Goal: Communication & Community: Answer question/provide support

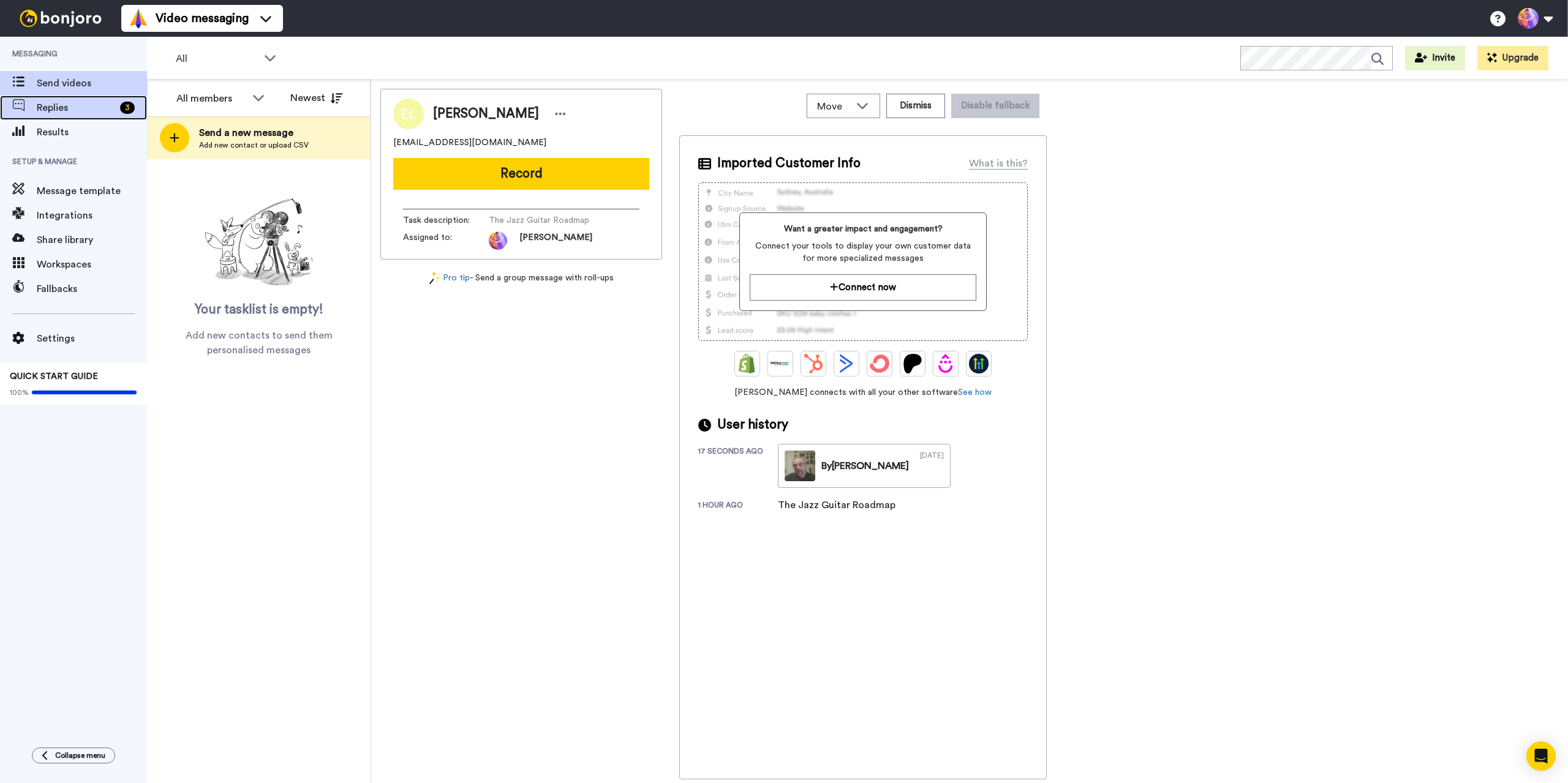
click at [54, 106] on span "Replies" at bounding box center [76, 108] width 78 height 15
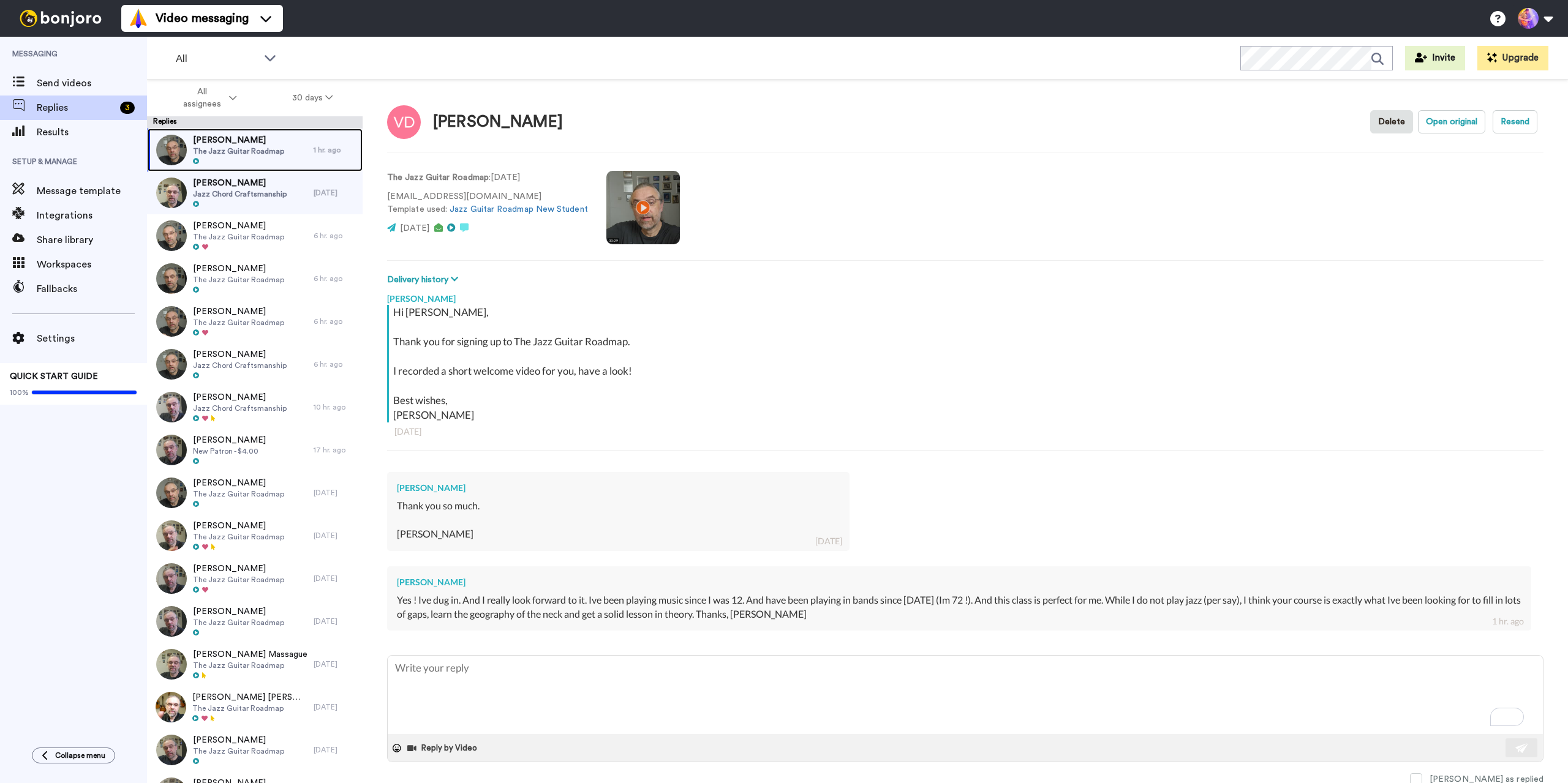
click at [242, 155] on span "The Jazz Guitar Roadmap" at bounding box center [239, 151] width 91 height 9
click at [638, 656] on textarea "To enrich screen reader interactions, please activate Accessibility in Grammarl…" at bounding box center [965, 695] width 1155 height 78
type textarea "x"
type textarea "T"
type textarea "x"
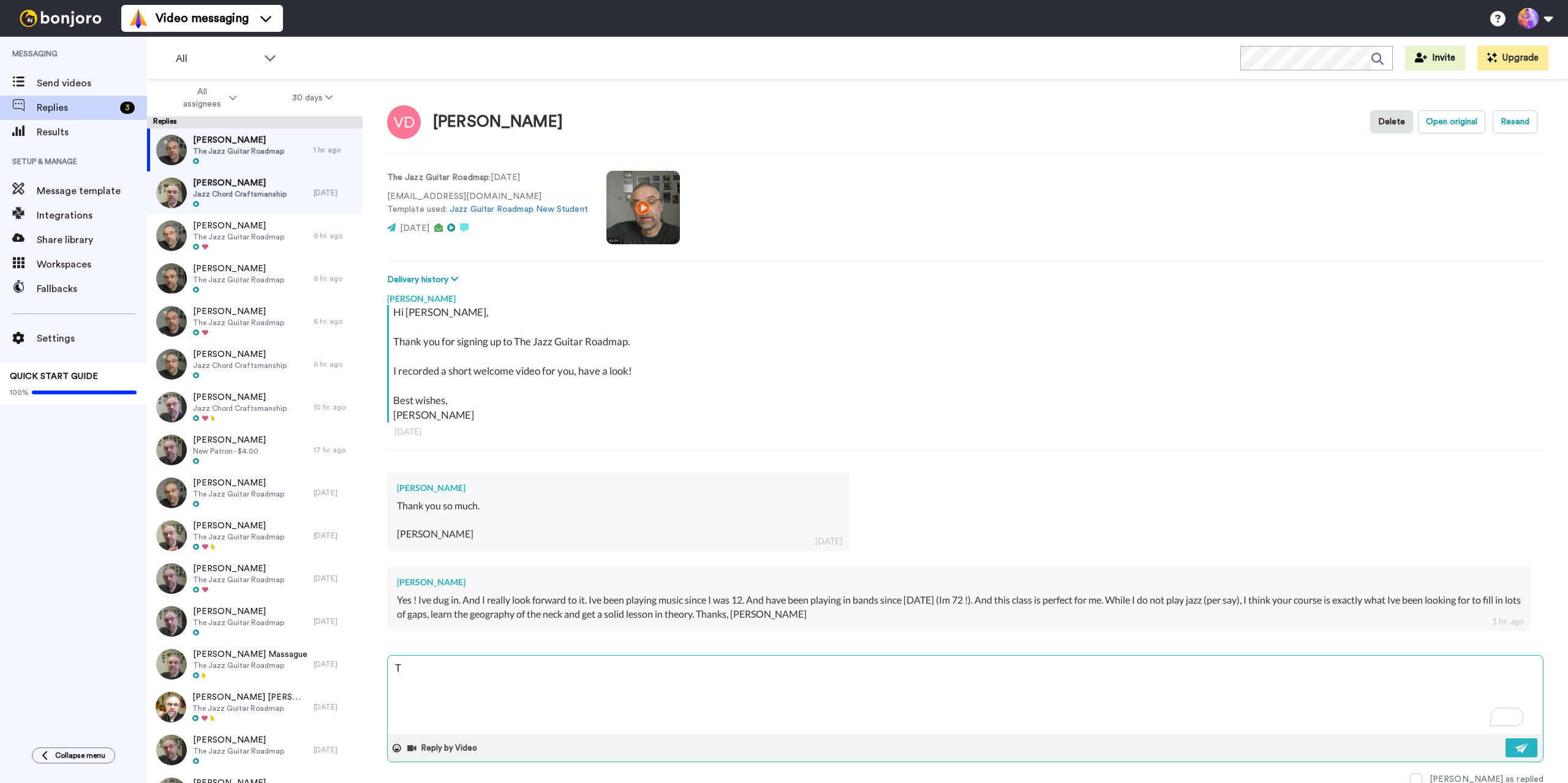
type textarea "Th"
type textarea "x"
type textarea "Tha"
type textarea "x"
type textarea "That"
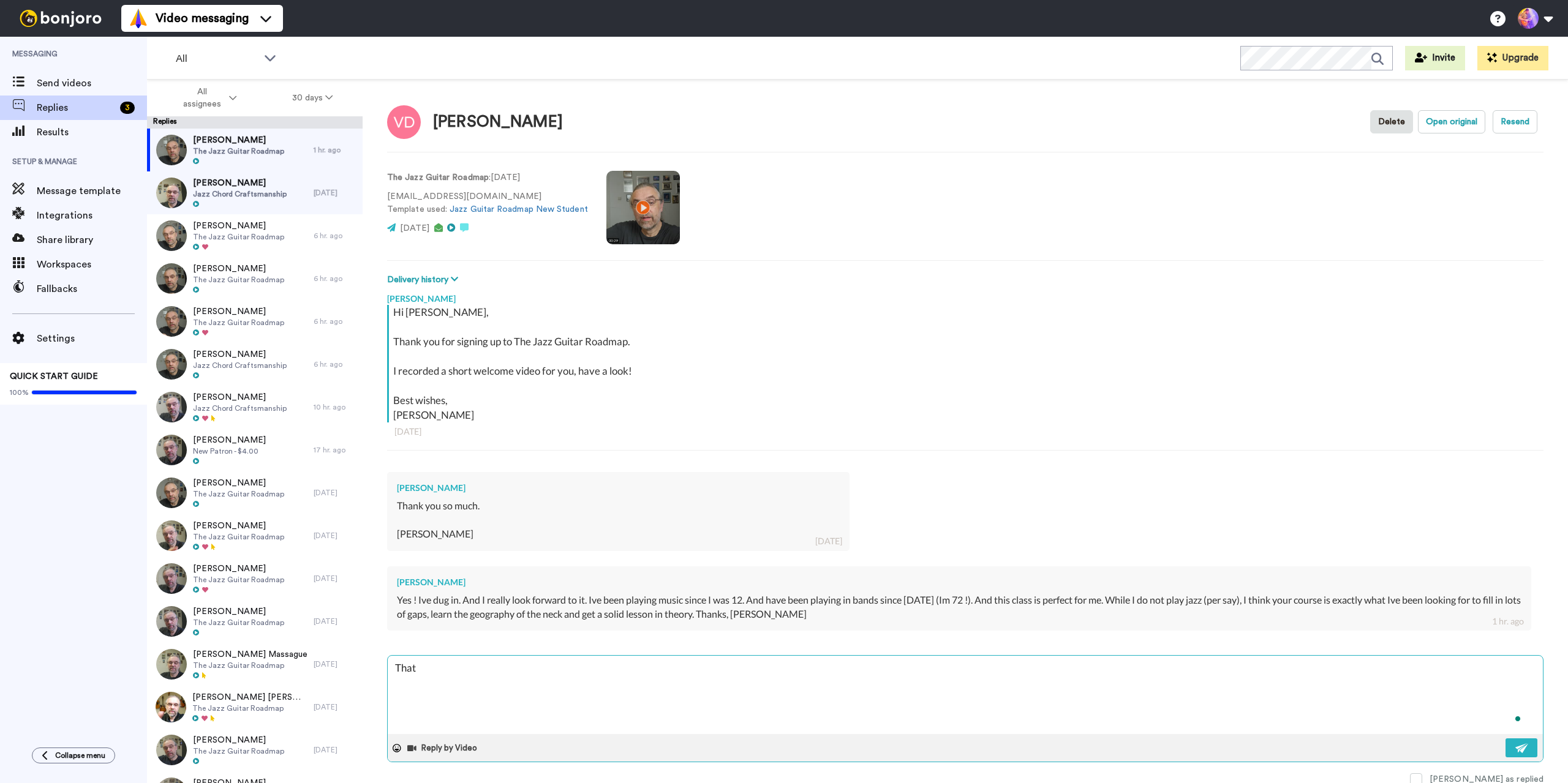
type textarea "x"
type textarea "That'"
type textarea "x"
type textarea "That's"
type textarea "x"
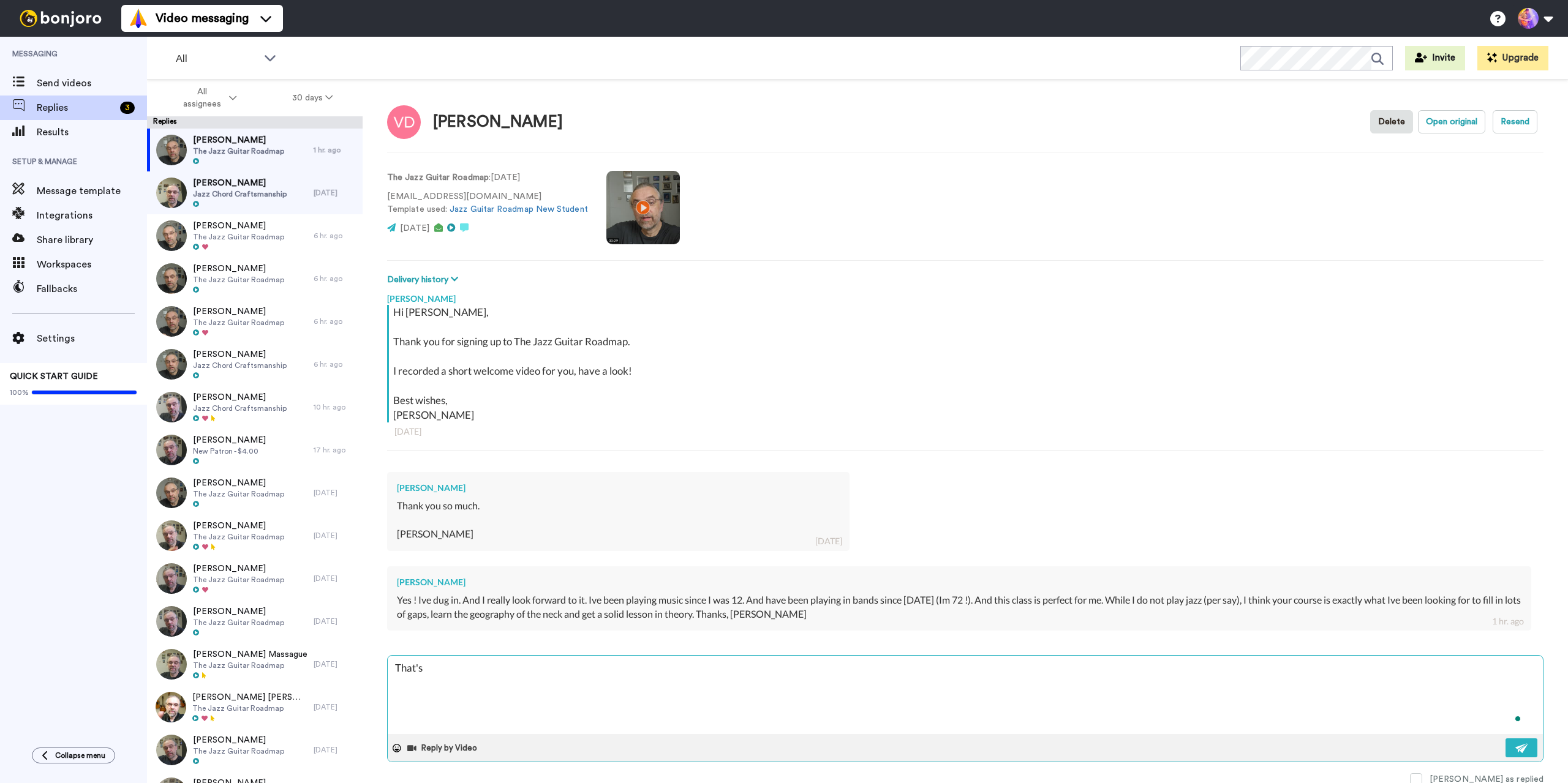
type textarea "That's"
type textarea "x"
type textarea "That's g"
type textarea "x"
type textarea "That's gr"
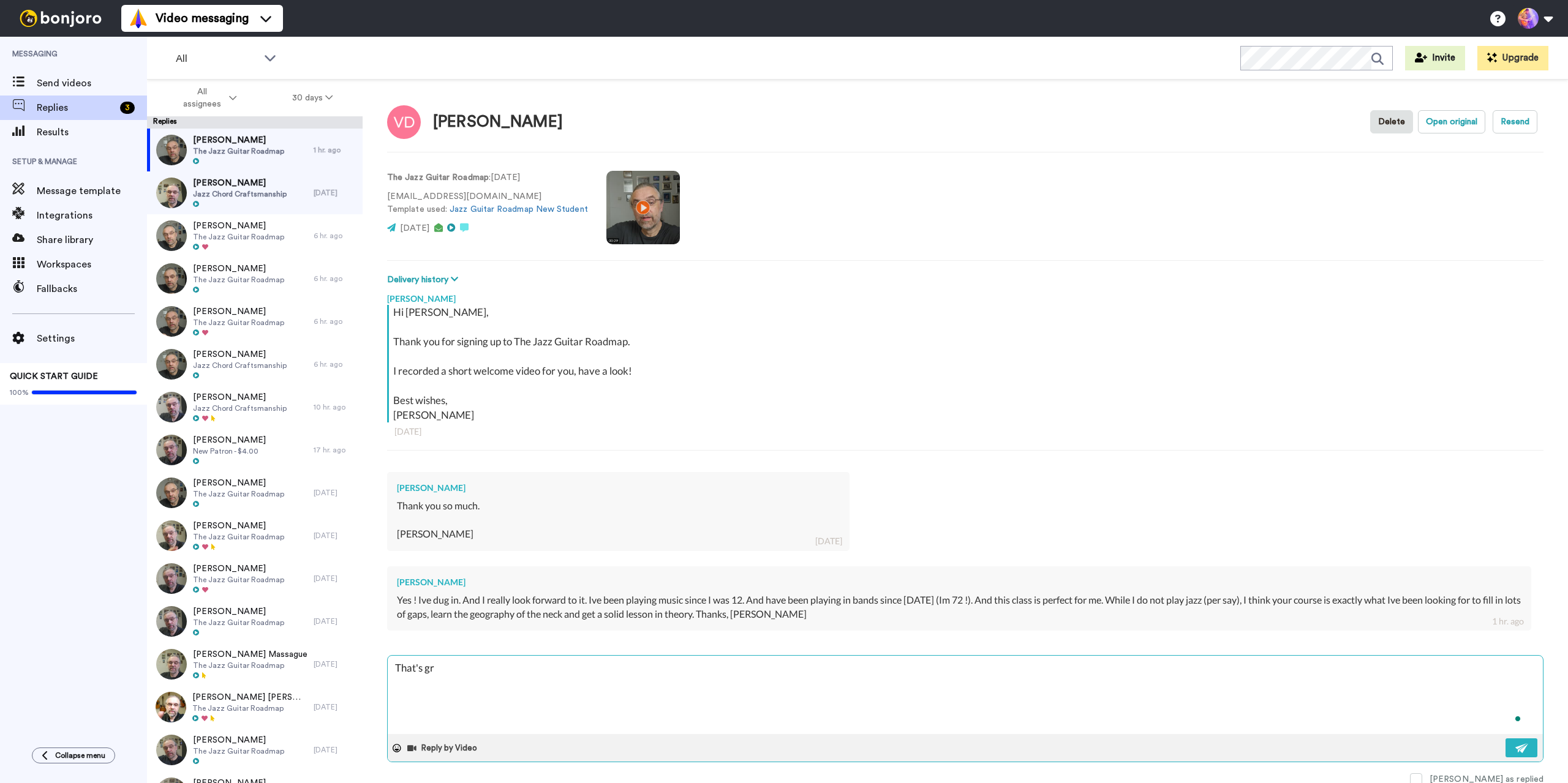
type textarea "x"
type textarea "That's gre"
type textarea "x"
type textarea "That's grea"
type textarea "x"
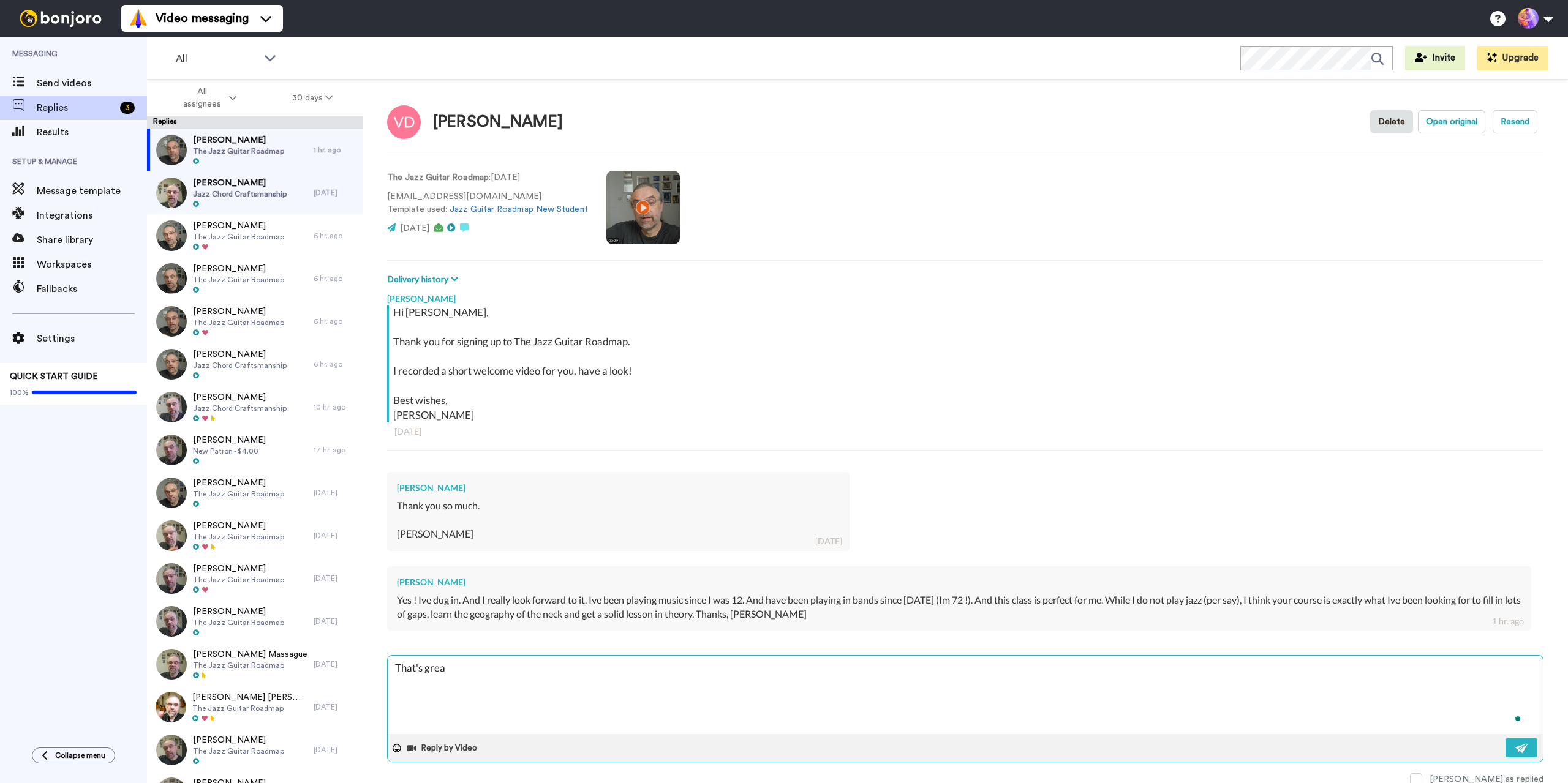
type textarea "That's great"
type textarea "x"
type textarea "That's great"
type textarea "x"
type textarea "That's great t"
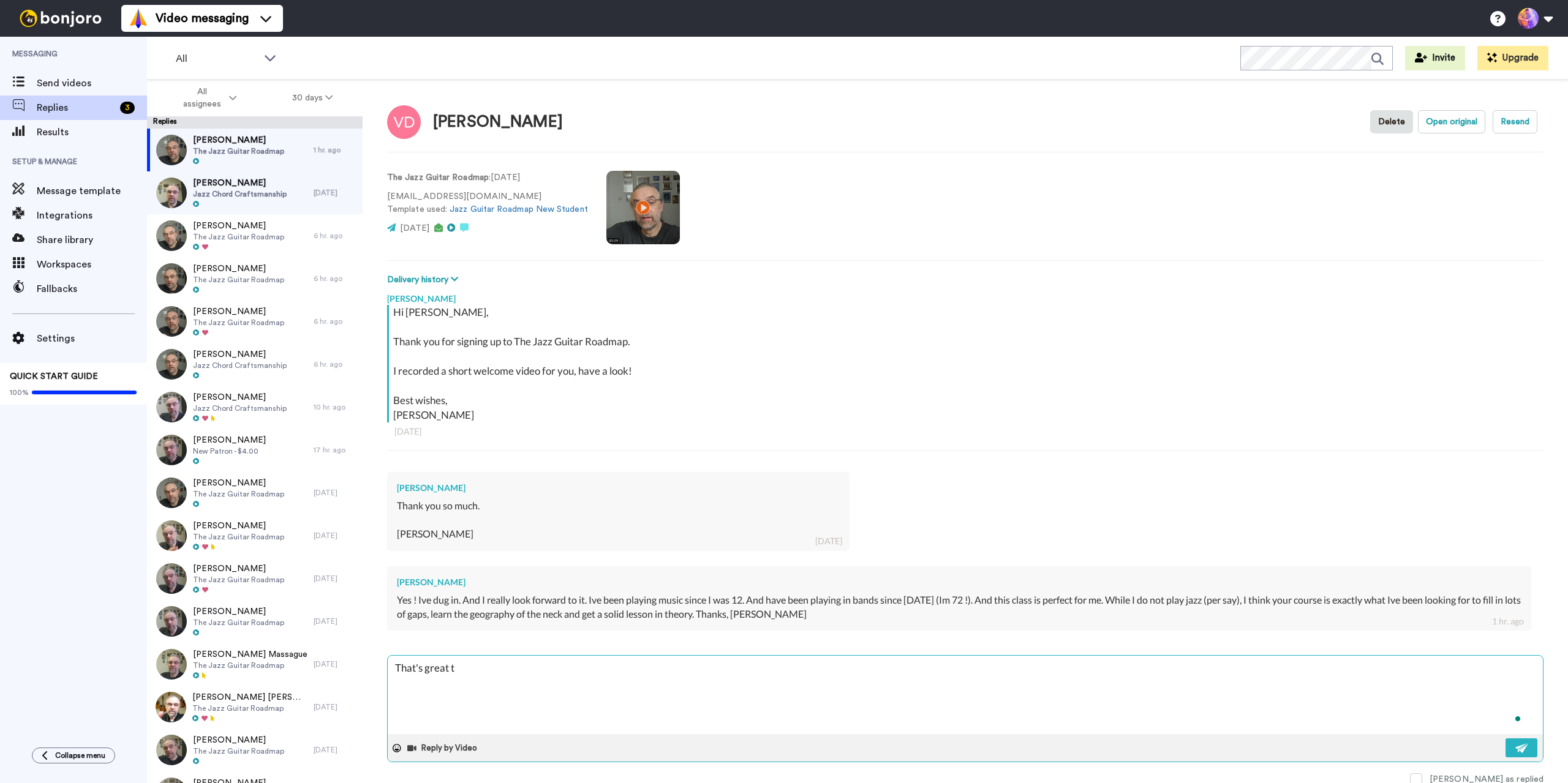
type textarea "x"
type textarea "That's great to"
type textarea "x"
type textarea "That's great to"
type textarea "x"
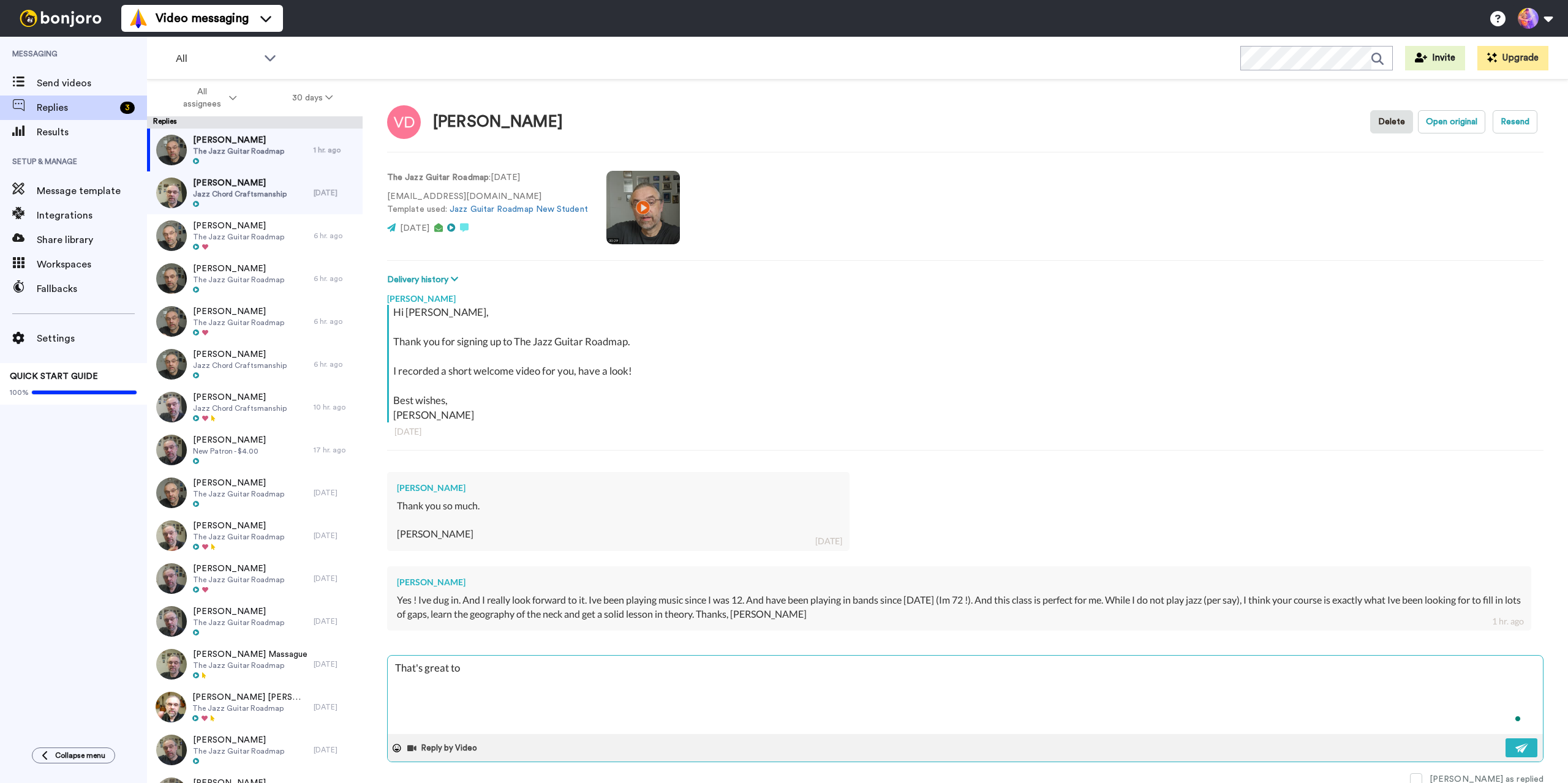
type textarea "That's great to h"
type textarea "x"
type textarea "That's great to he"
type textarea "x"
type textarea "That's great to hea"
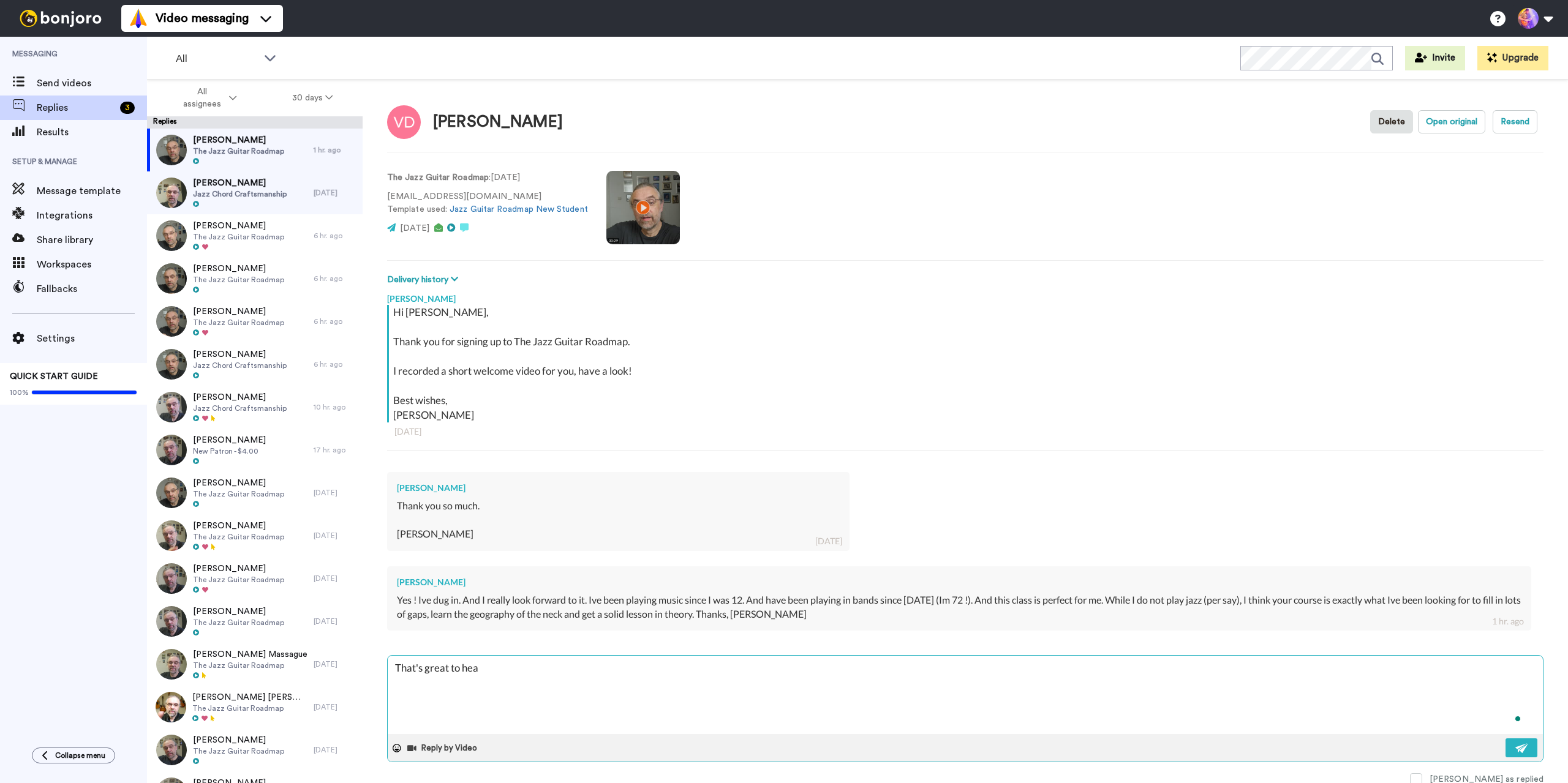
type textarea "x"
type textarea "That's great to hear"
type textarea "x"
type textarea "That's great to hear"
type textarea "x"
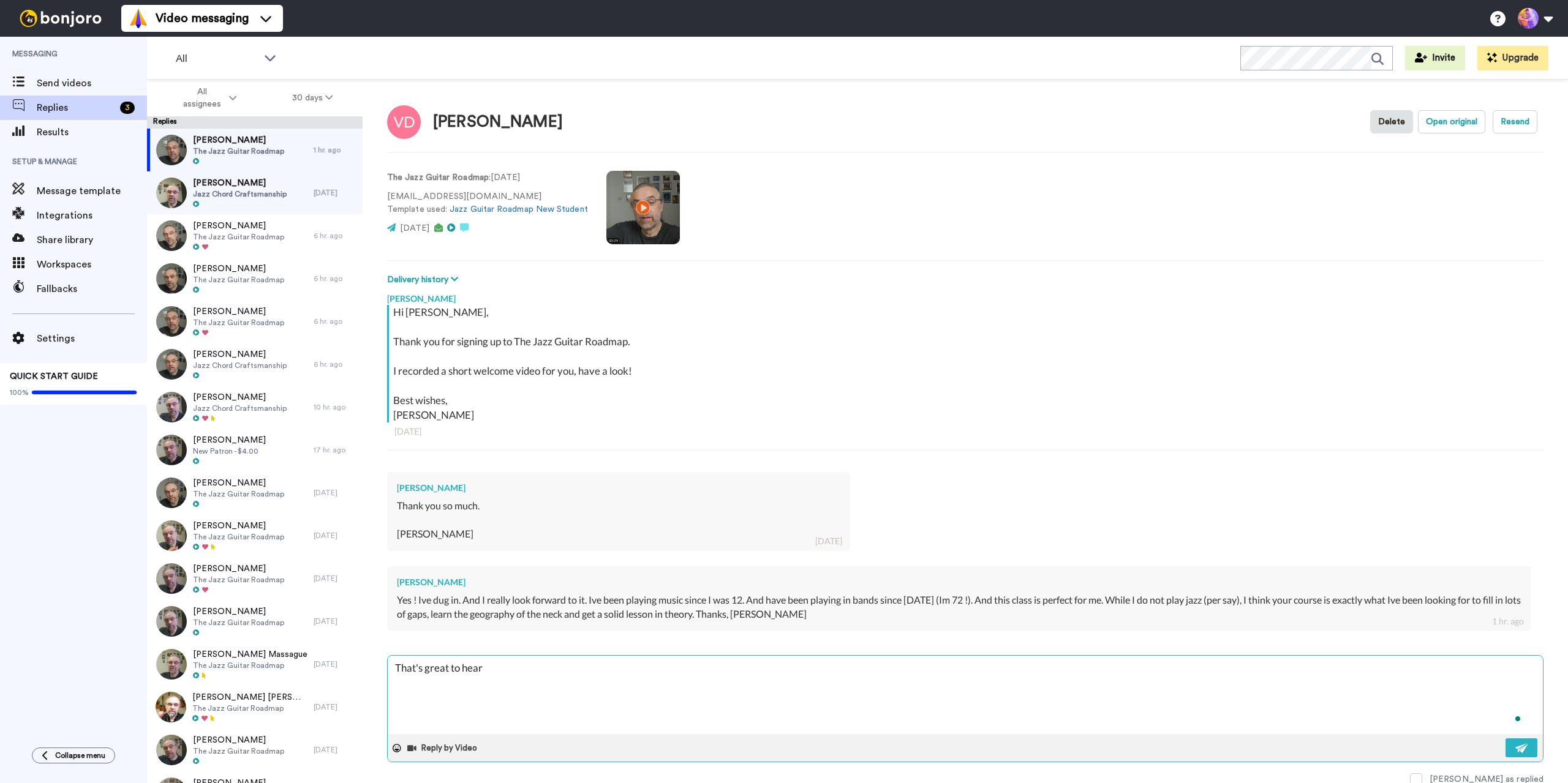
type textarea "That's great to hear V"
type textarea "x"
type textarea "That's great to hear Vi"
type textarea "x"
type textarea "That's great to hear Vin"
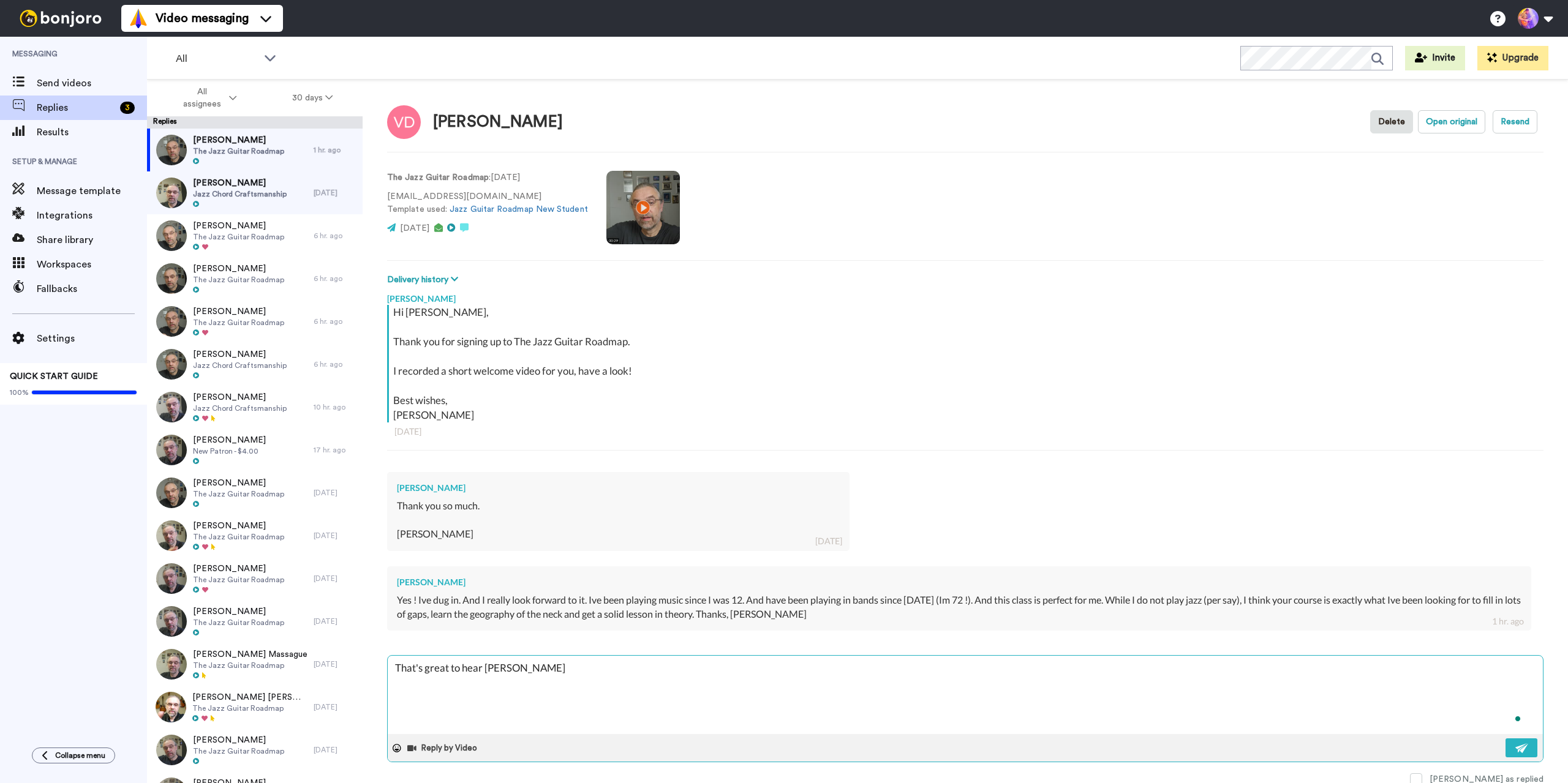
type textarea "x"
type textarea "That's great to hear Vinc"
type textarea "x"
type textarea "That's great to hear Vince"
type textarea "x"
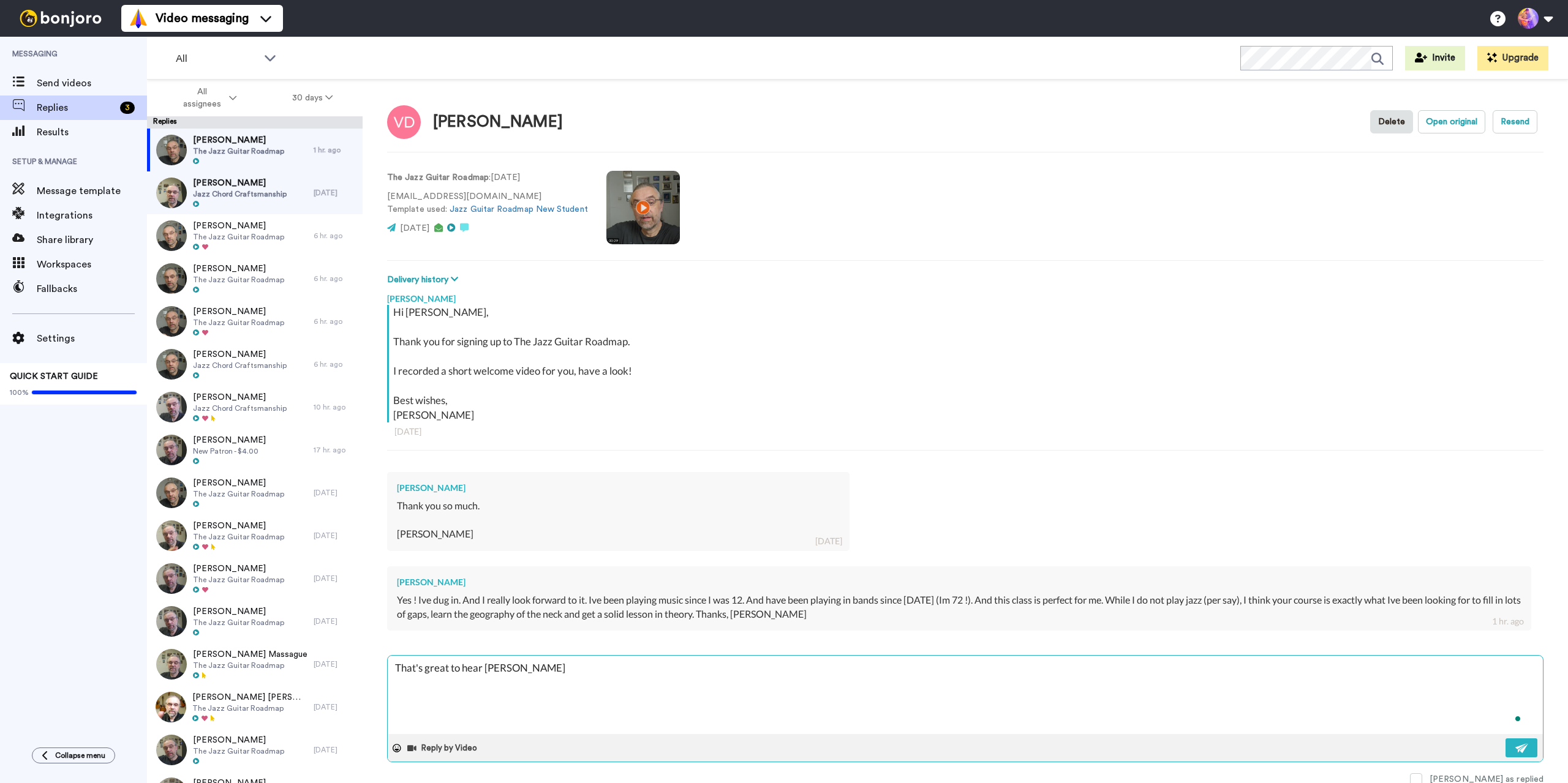
type textarea "That's great to hear Vinced"
type textarea "x"
type textarea "That's great to hear Vince"
type textarea "x"
type textarea "That's great to hear Vincen"
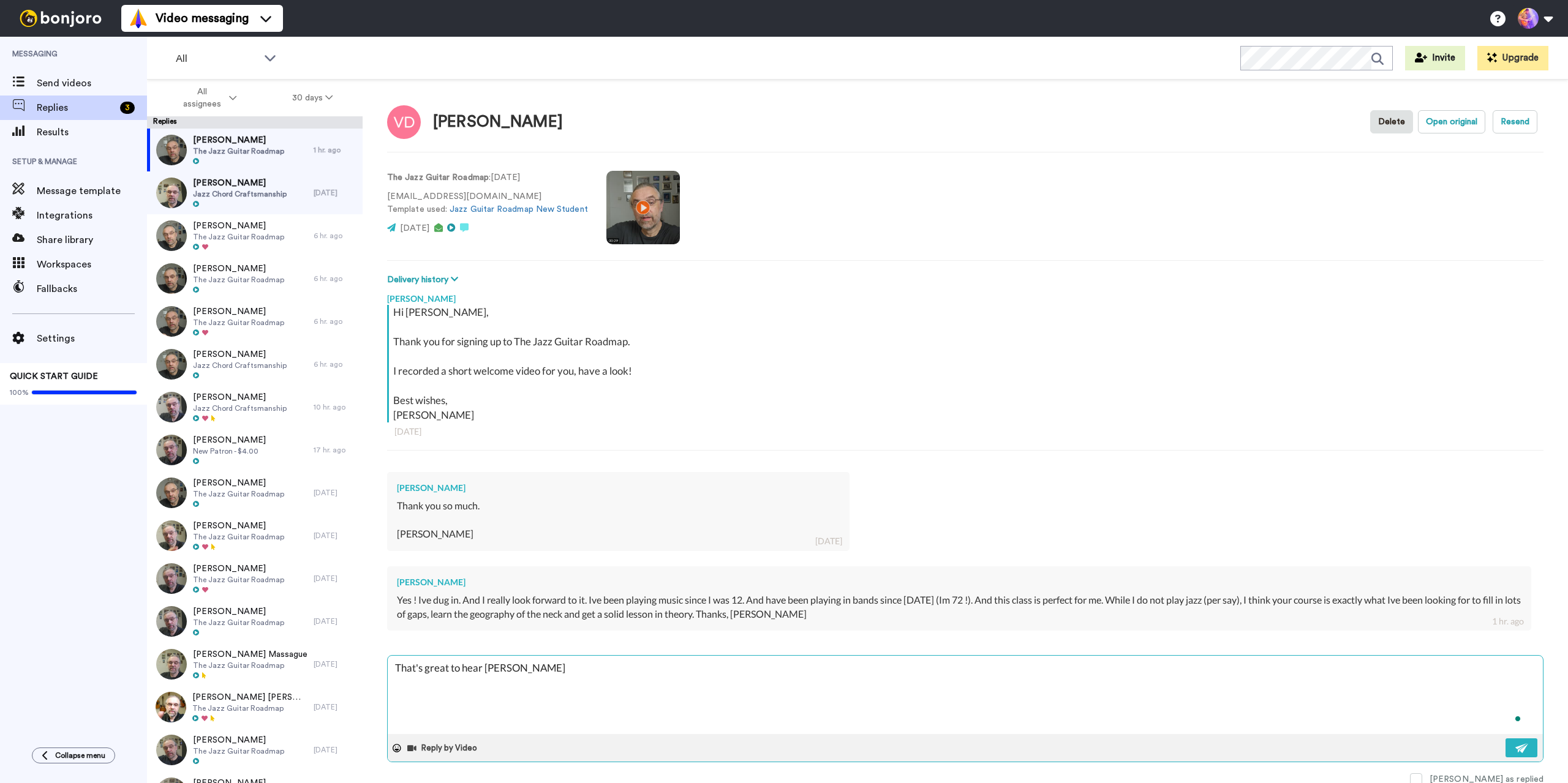
type textarea "x"
type textarea "That's great to hear Vincene"
type textarea "x"
type textarea "That's great to hear Vincen"
type textarea "x"
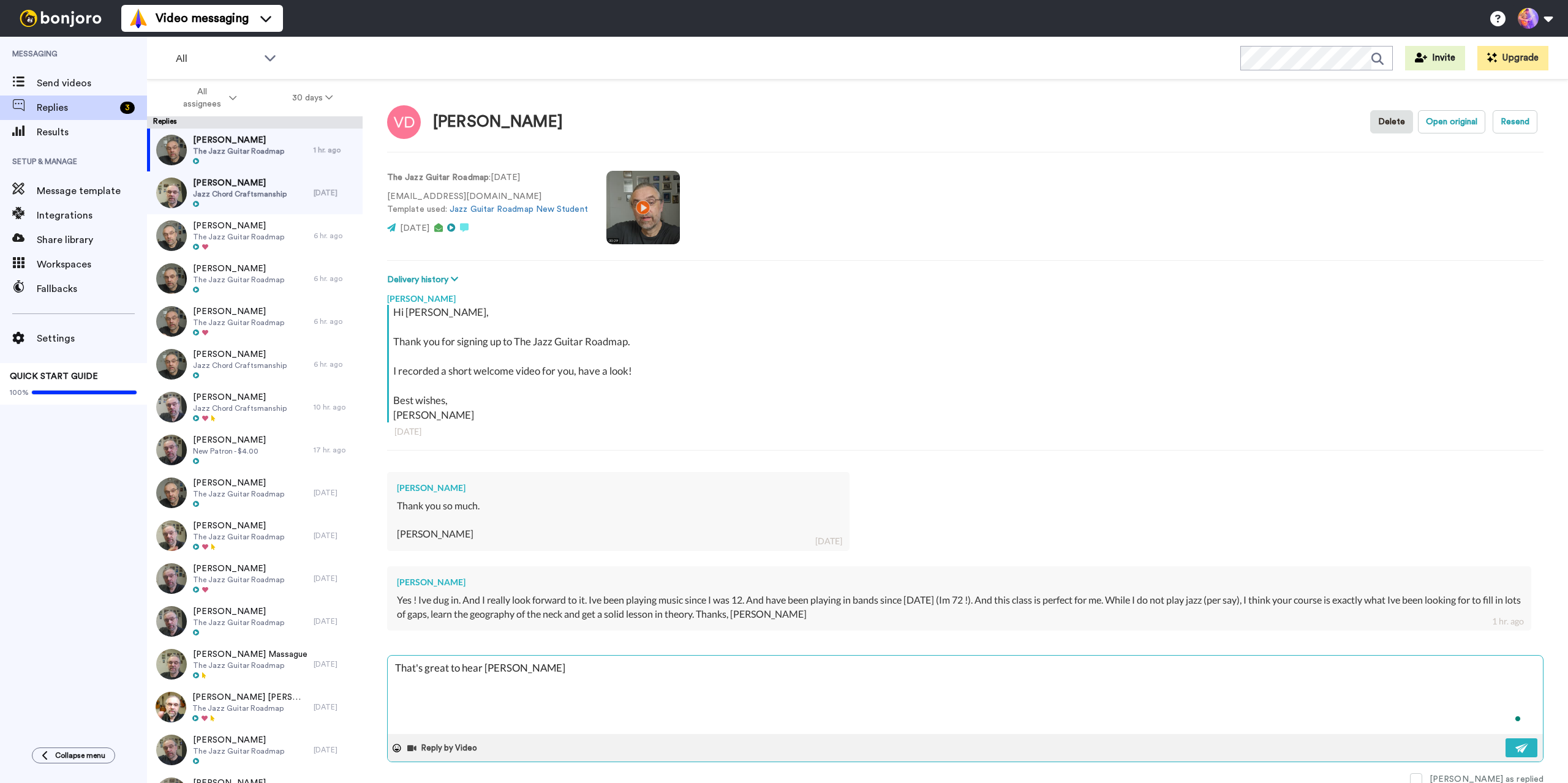
type textarea "That's great to hear Vincent"
type textarea "x"
type textarea "That's great to hear Vincent!"
type textarea "x"
type textarea "That's great to hear Vincent!L"
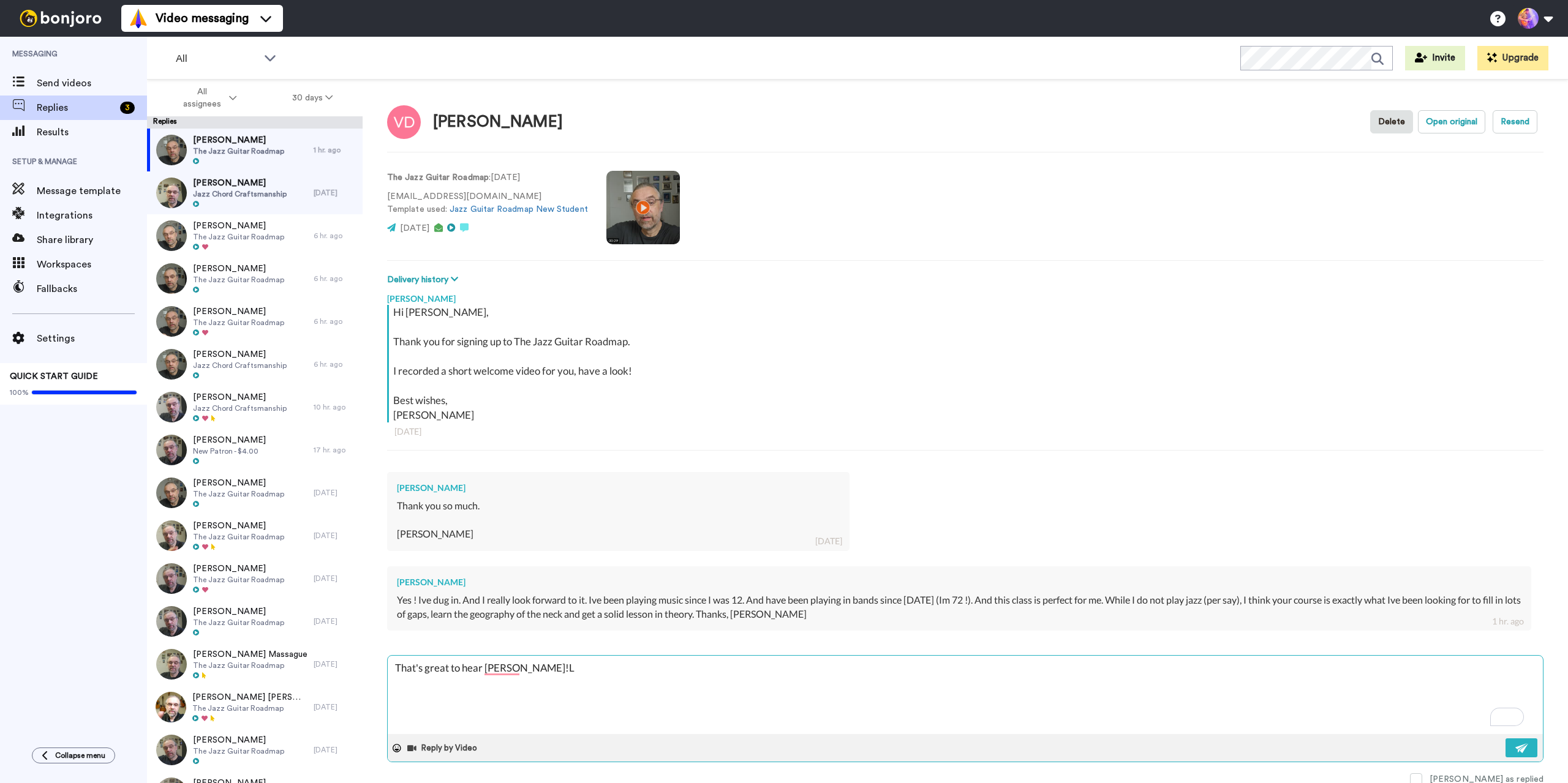
type textarea "x"
type textarea "That's great to hear Vincent!Lo"
type textarea "x"
type textarea "That's great to hear Vincent!Loo"
type textarea "x"
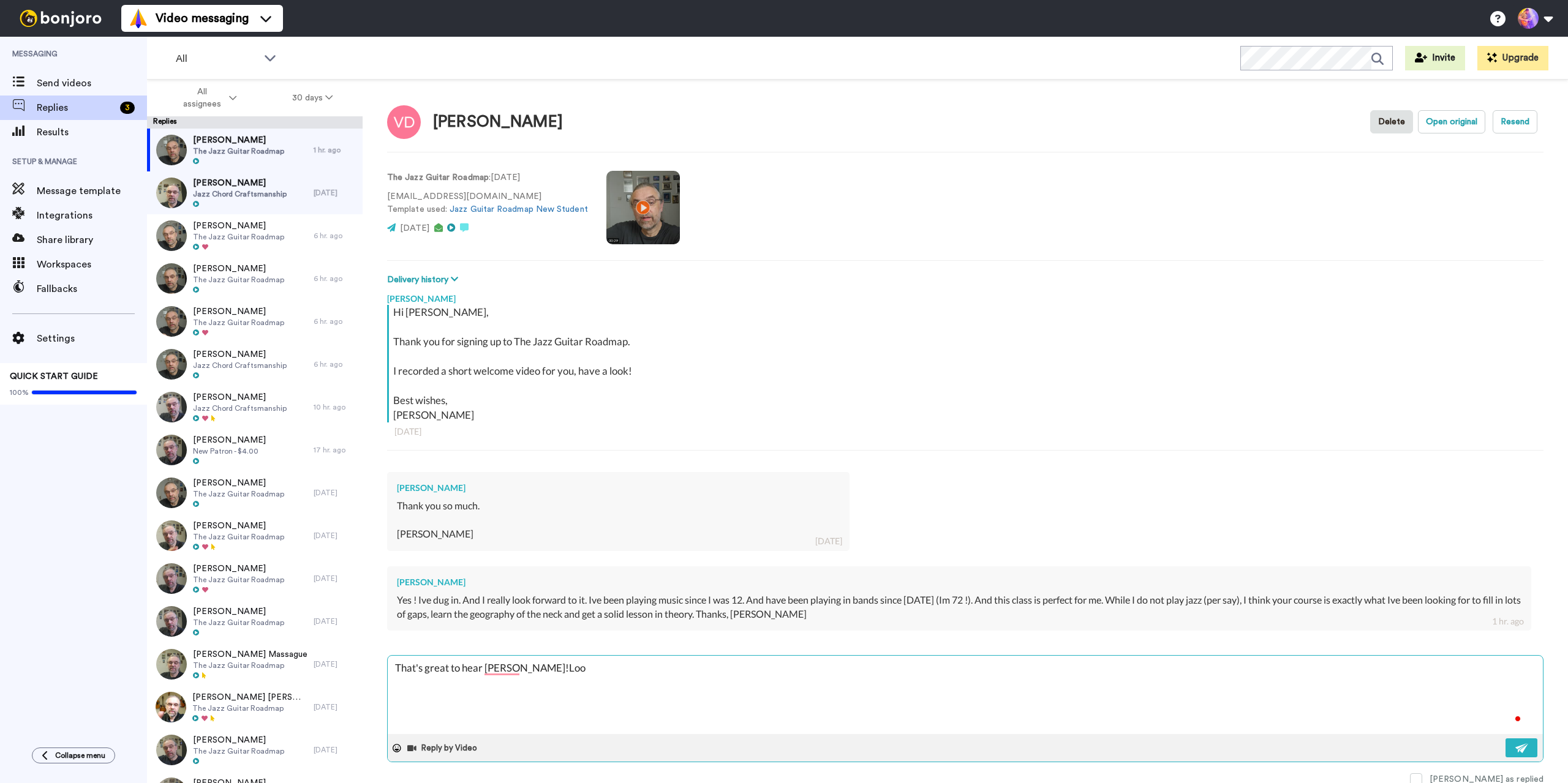
type textarea "That's great to hear Vincent!Look"
type textarea "x"
type textarea "That's great to hear Vincent!Looki"
type textarea "x"
type textarea "That's great to hear Vincent!Lookin"
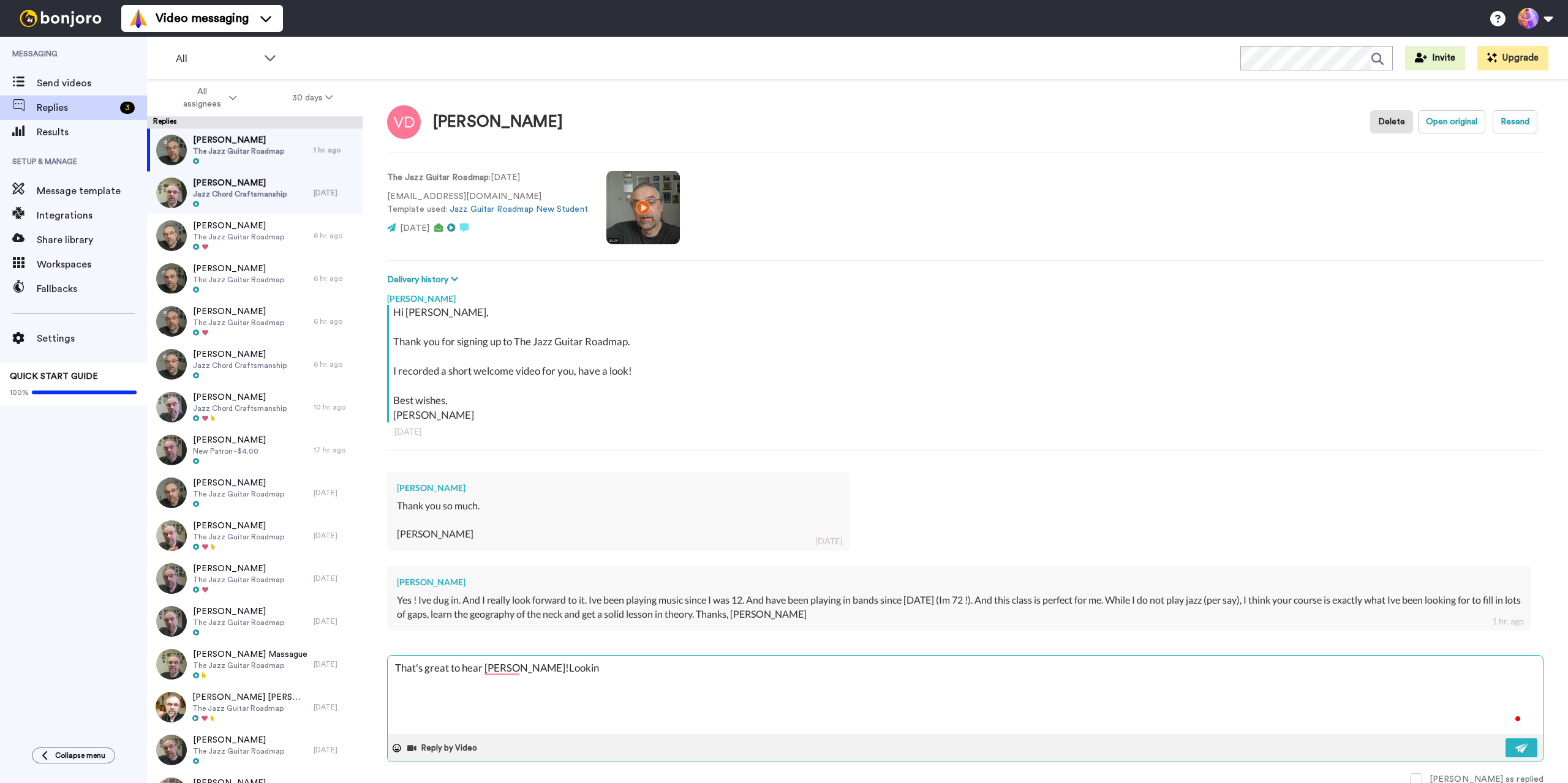
type textarea "x"
type textarea "That's great to hear Vincent!Looking"
type textarea "x"
type textarea "That's great to hear Vincent!Looking"
type textarea "x"
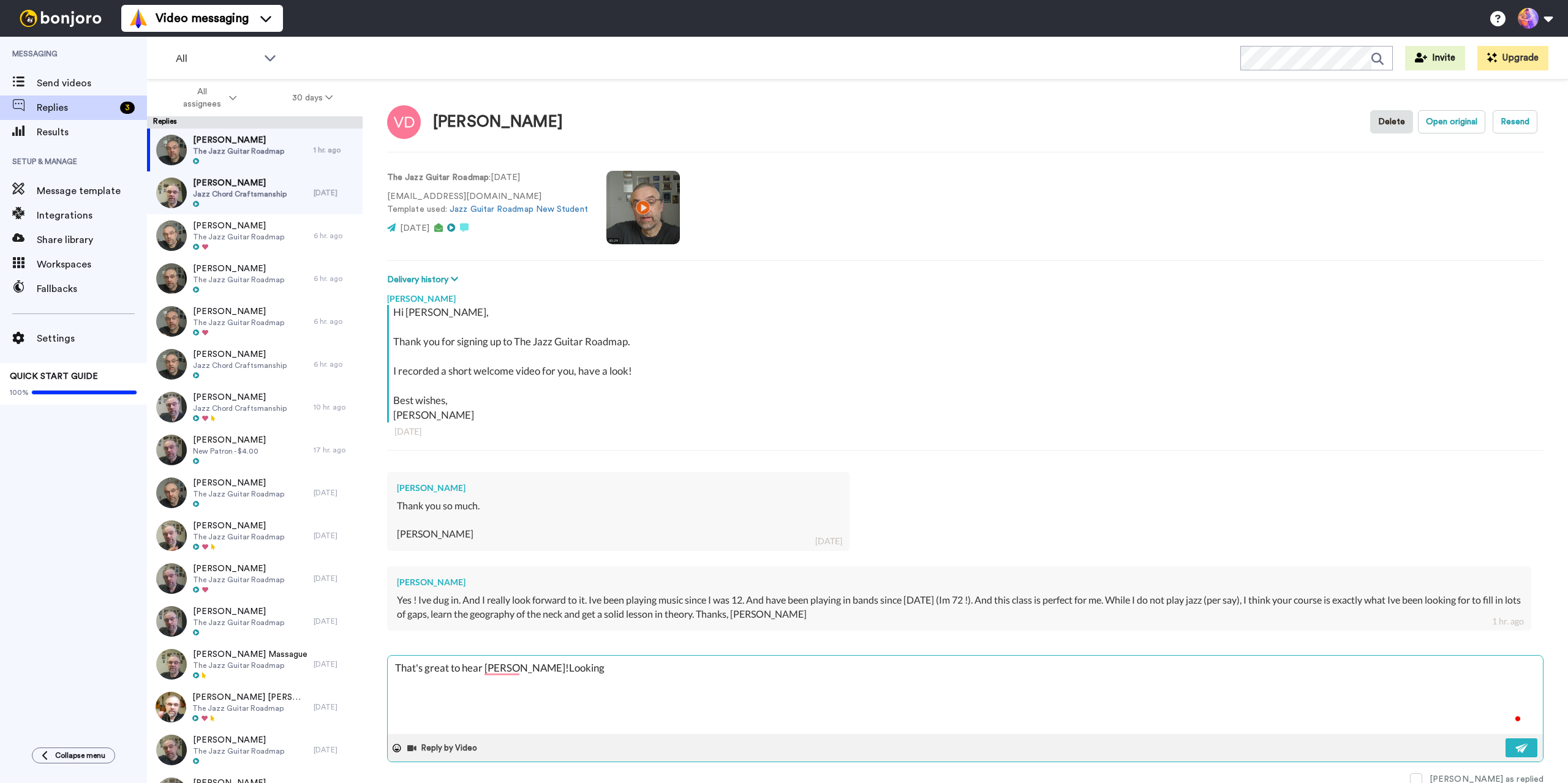
type textarea "That's great to hear Vincent!Looking f"
type textarea "x"
type textarea "That's great to hear Vincent!Looking fo"
type textarea "x"
type textarea "That's great to hear Vincent!Looking for"
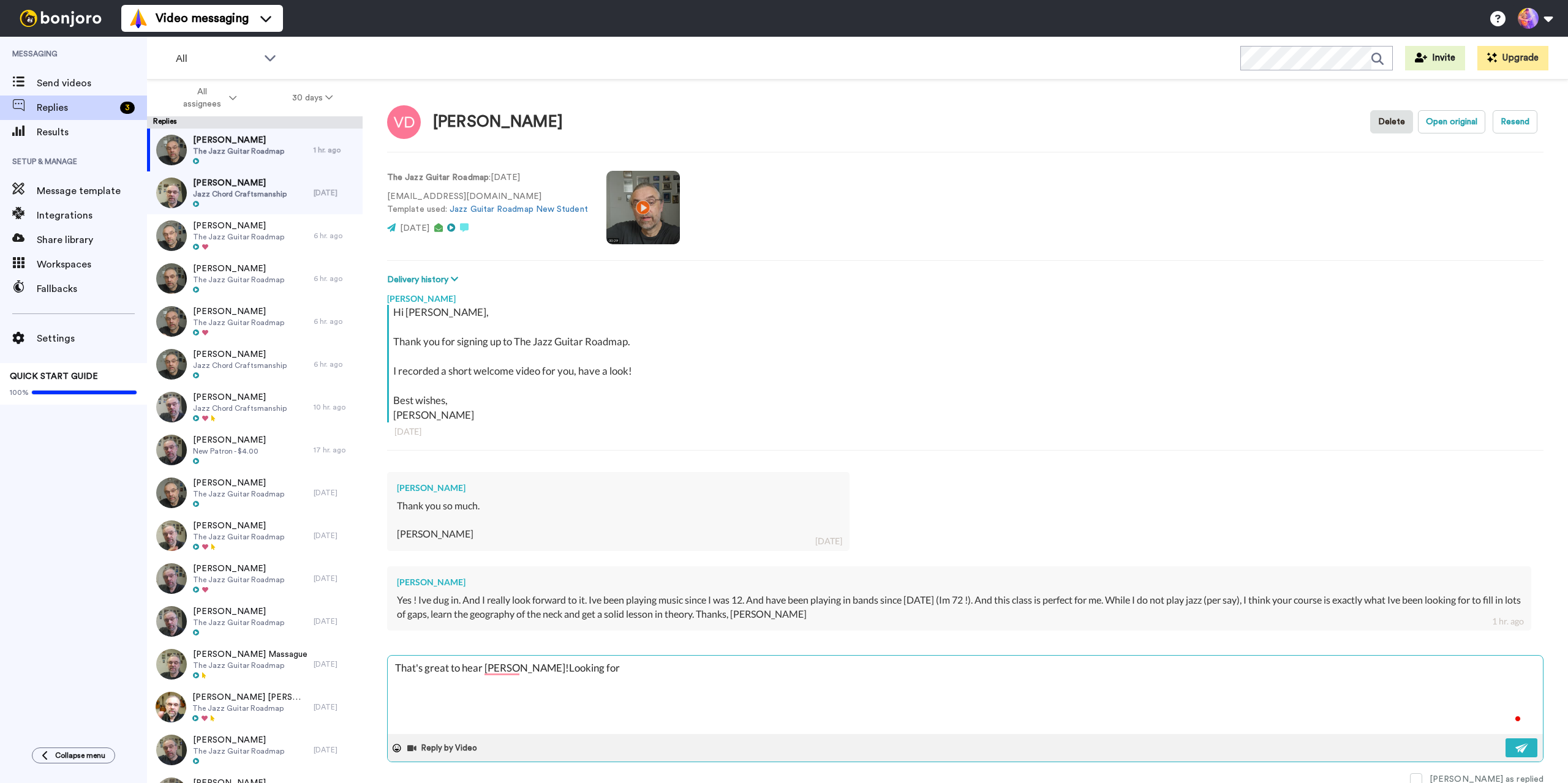
type textarea "x"
type textarea "That's great to hear Vincent!Looking forw"
type textarea "x"
type textarea "That's great to hear Vincent!Looking forwa"
type textarea "x"
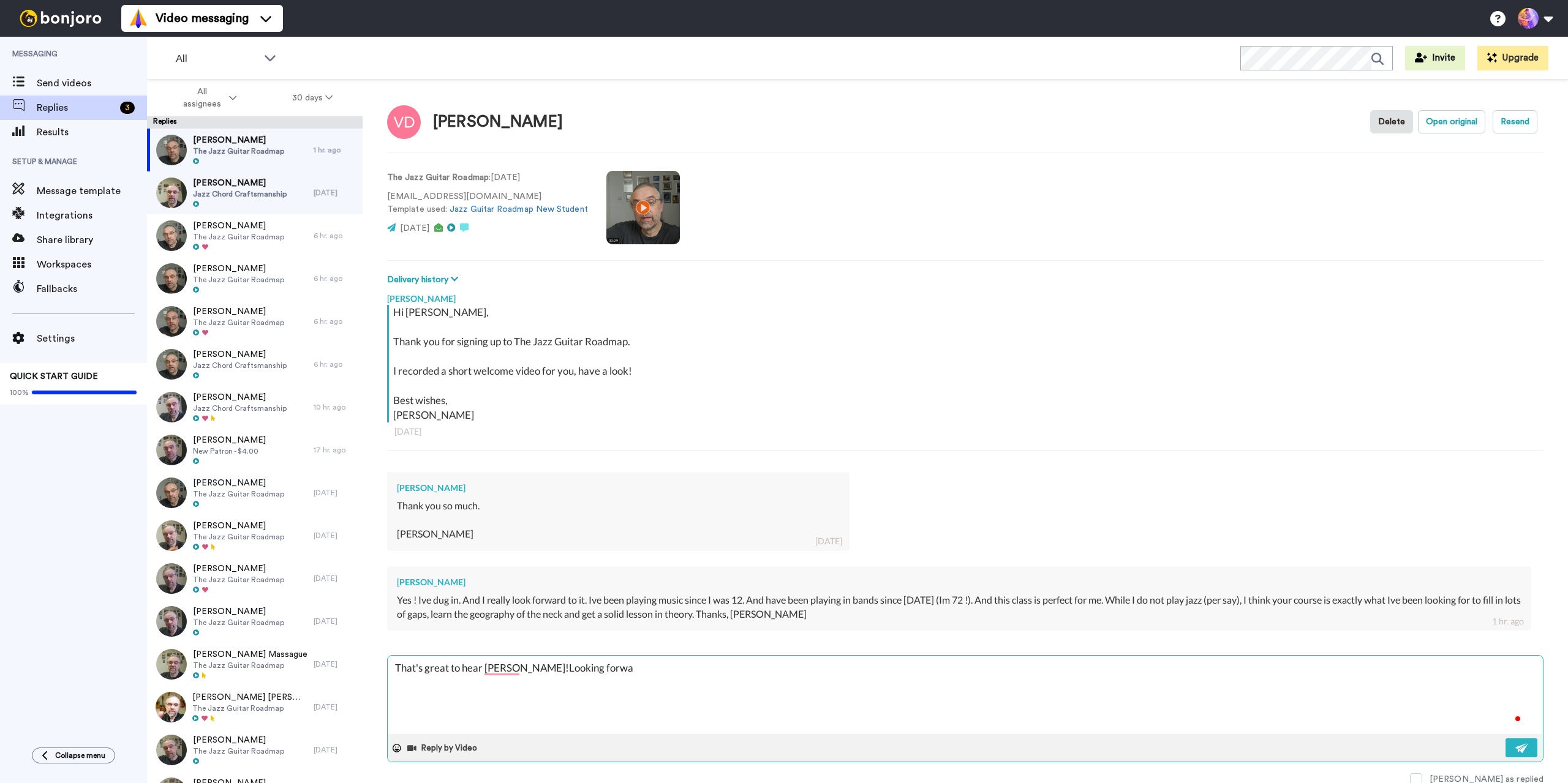
type textarea "That's great to hear Vincent!Looking forwar"
type textarea "x"
type textarea "That's great to hear Vincent!Looking forward"
type textarea "x"
type textarea "That's great to hear Vincent!Looking forwardt"
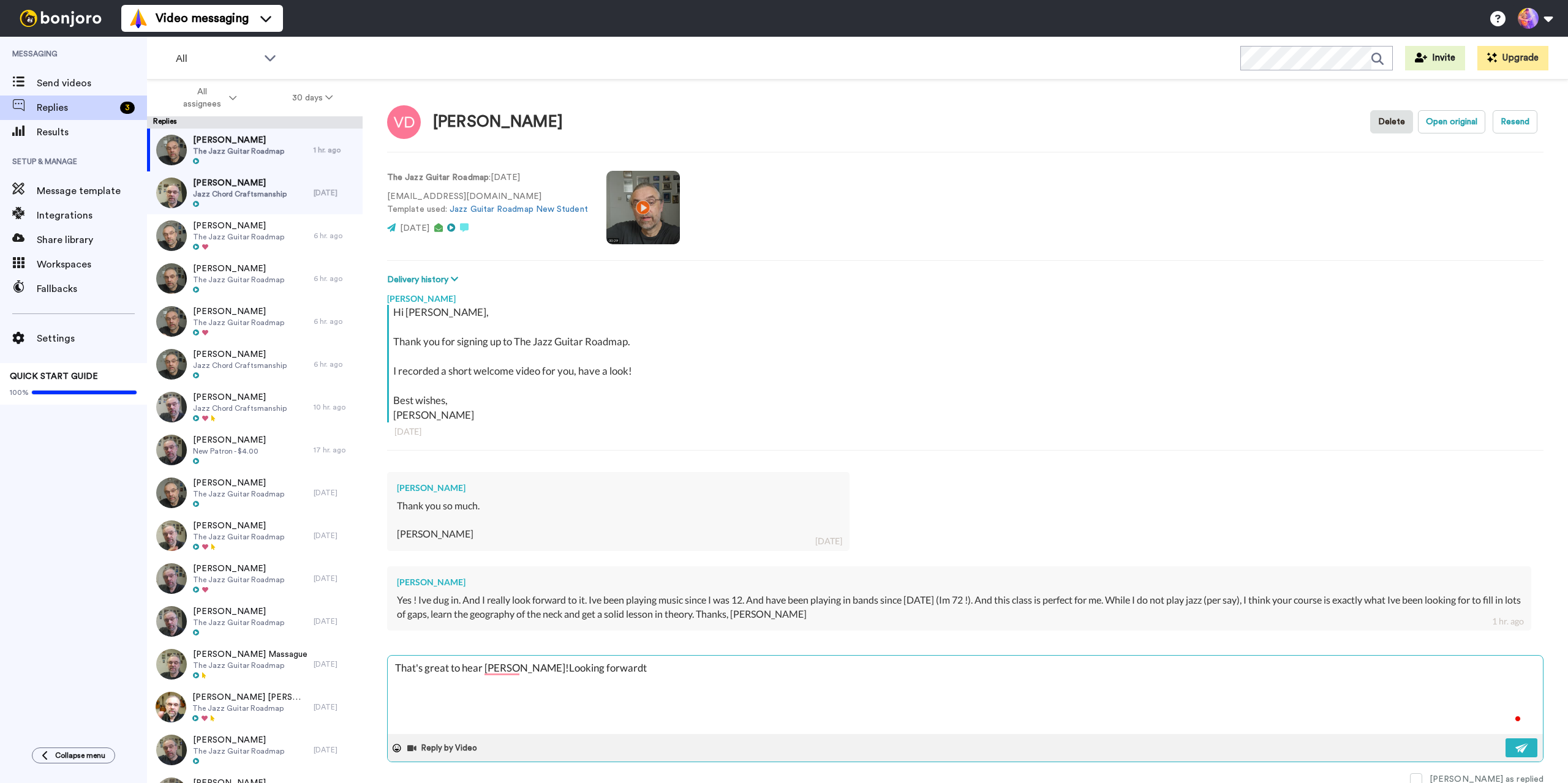
type textarea "x"
type textarea "That's great to hear Vincent!Looking forwardto"
type textarea "x"
type textarea "That's great to hear Vincent!Looking forwardt"
type textarea "x"
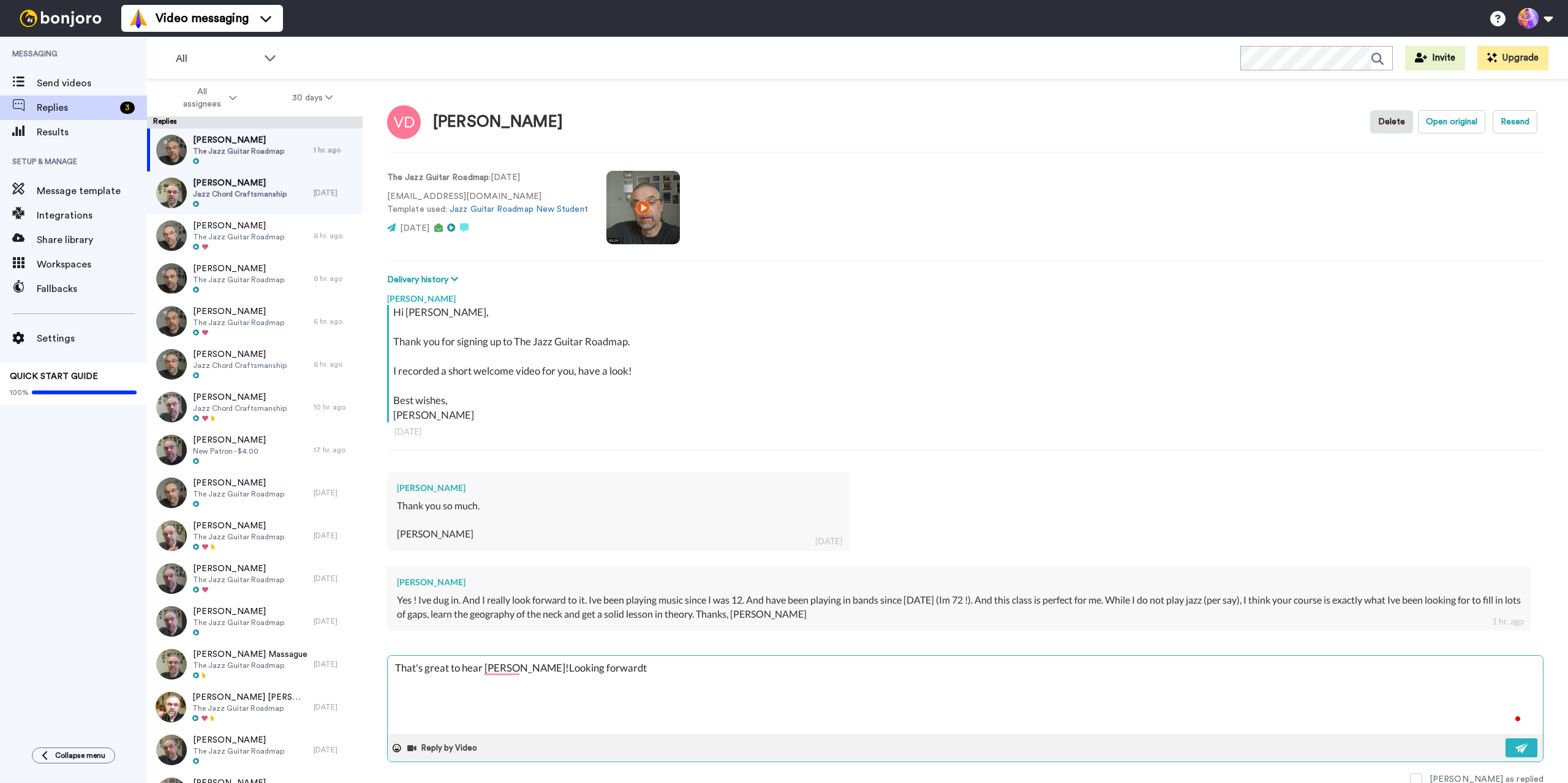
type textarea "That's great to hear Vincent!Looking forward"
type textarea "x"
type textarea "That's great to hear Vincent!Looking forward"
type textarea "x"
type textarea "That's great to hear Vincent!Looking forward t"
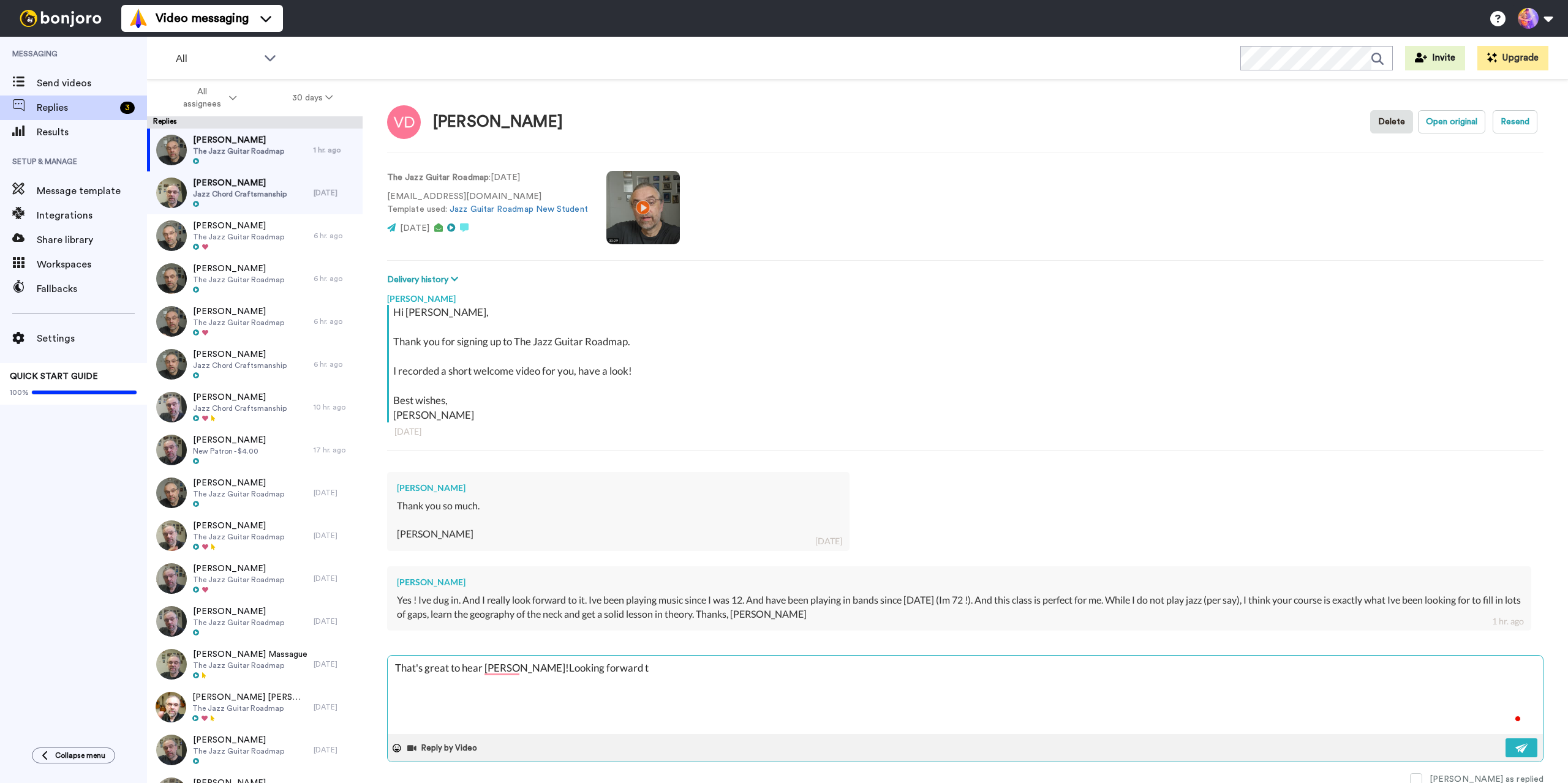
type textarea "x"
type textarea "That's great to hear Vincent!Looking forward to"
type textarea "x"
type textarea "That's great to hear Vincent!Looking forward to"
type textarea "x"
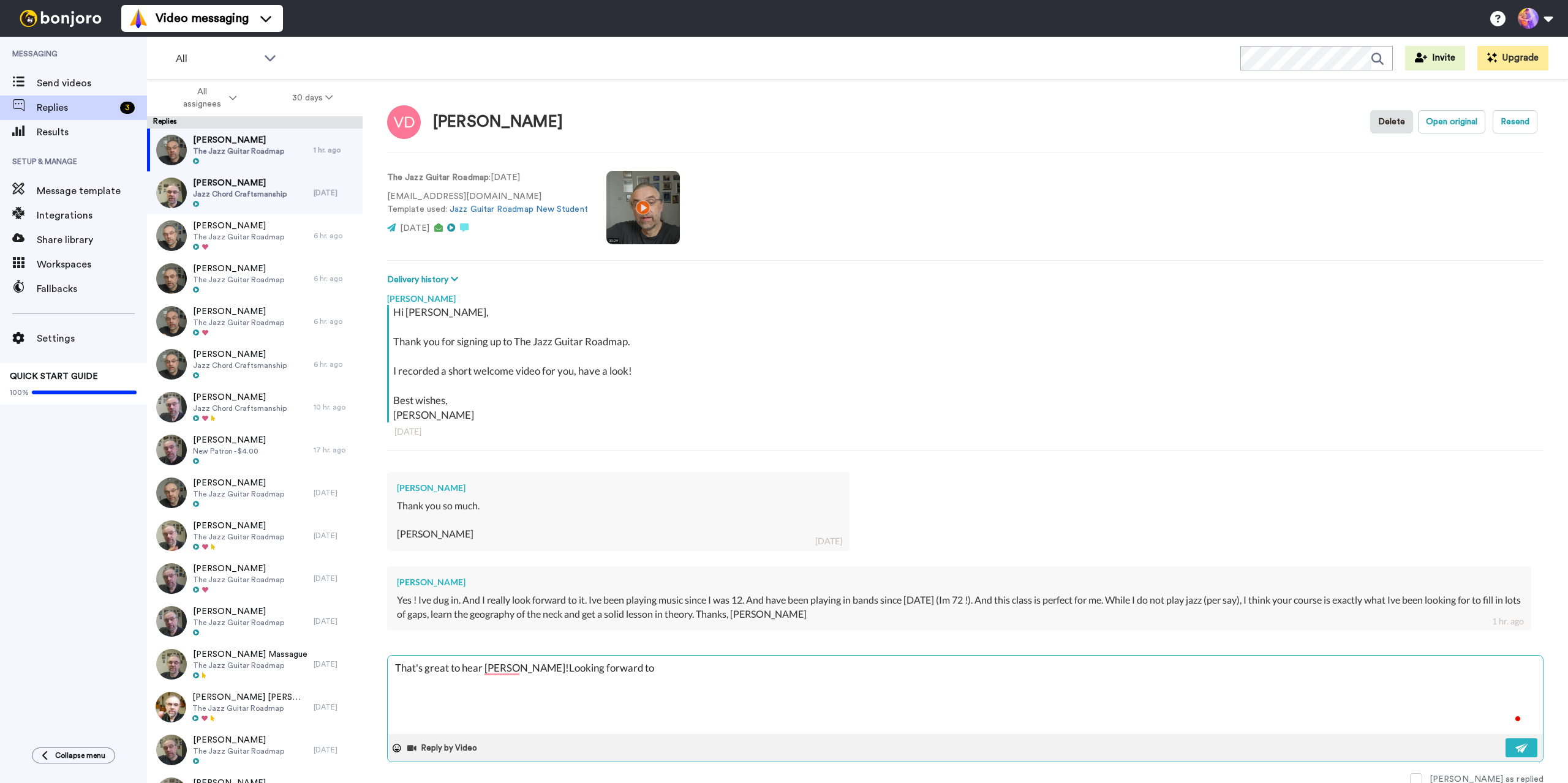
type textarea "That's great to hear Vincent!Looking forward to s"
type textarea "x"
type textarea "That's great to hear Vincent!Looking forward to se"
type textarea "x"
type textarea "That's great to hear Vincent!Looking forward to see"
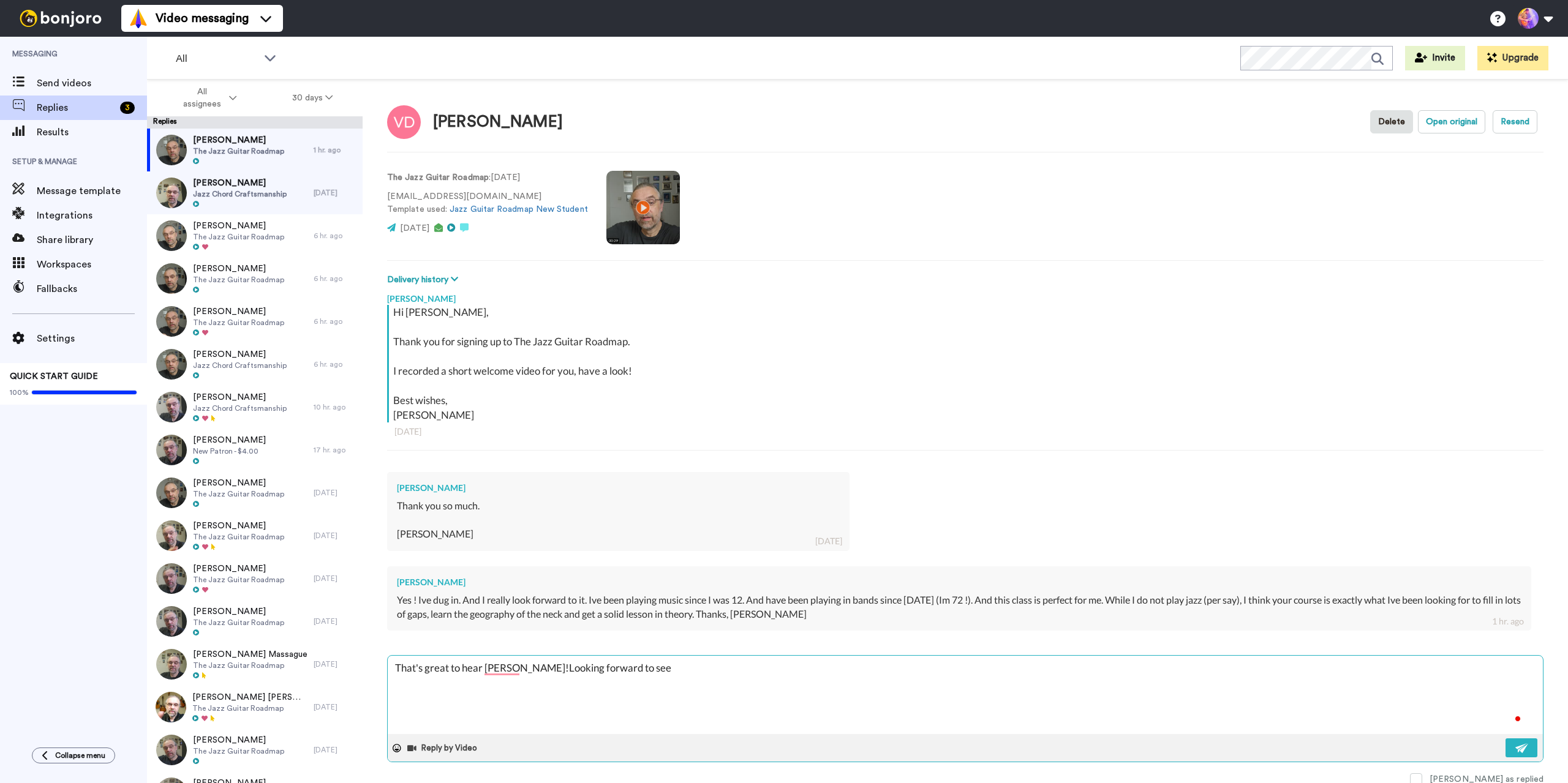
type textarea "x"
type textarea "That's great to hear Vincent!Looking forward to seei"
type textarea "x"
type textarea "That's great to hear Vincent!Looking forward to seein"
type textarea "x"
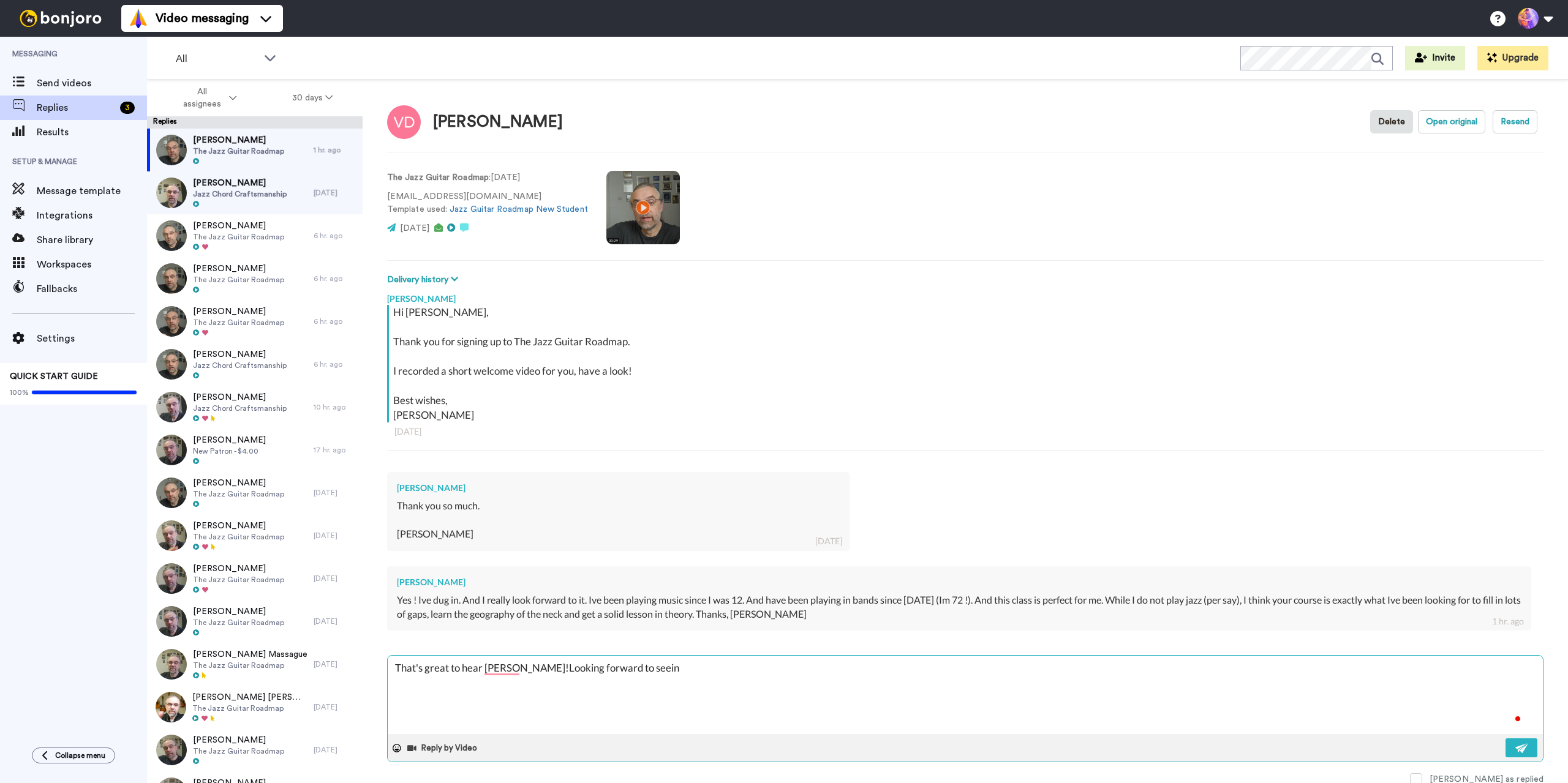
type textarea "That's great to hear Vincent!Looking forward to seeing"
type textarea "x"
type textarea "That's great to hear Vincent!Looking forward to seeing"
type textarea "x"
type textarea "That's great to hear Vincent!Looking forward to seeing w"
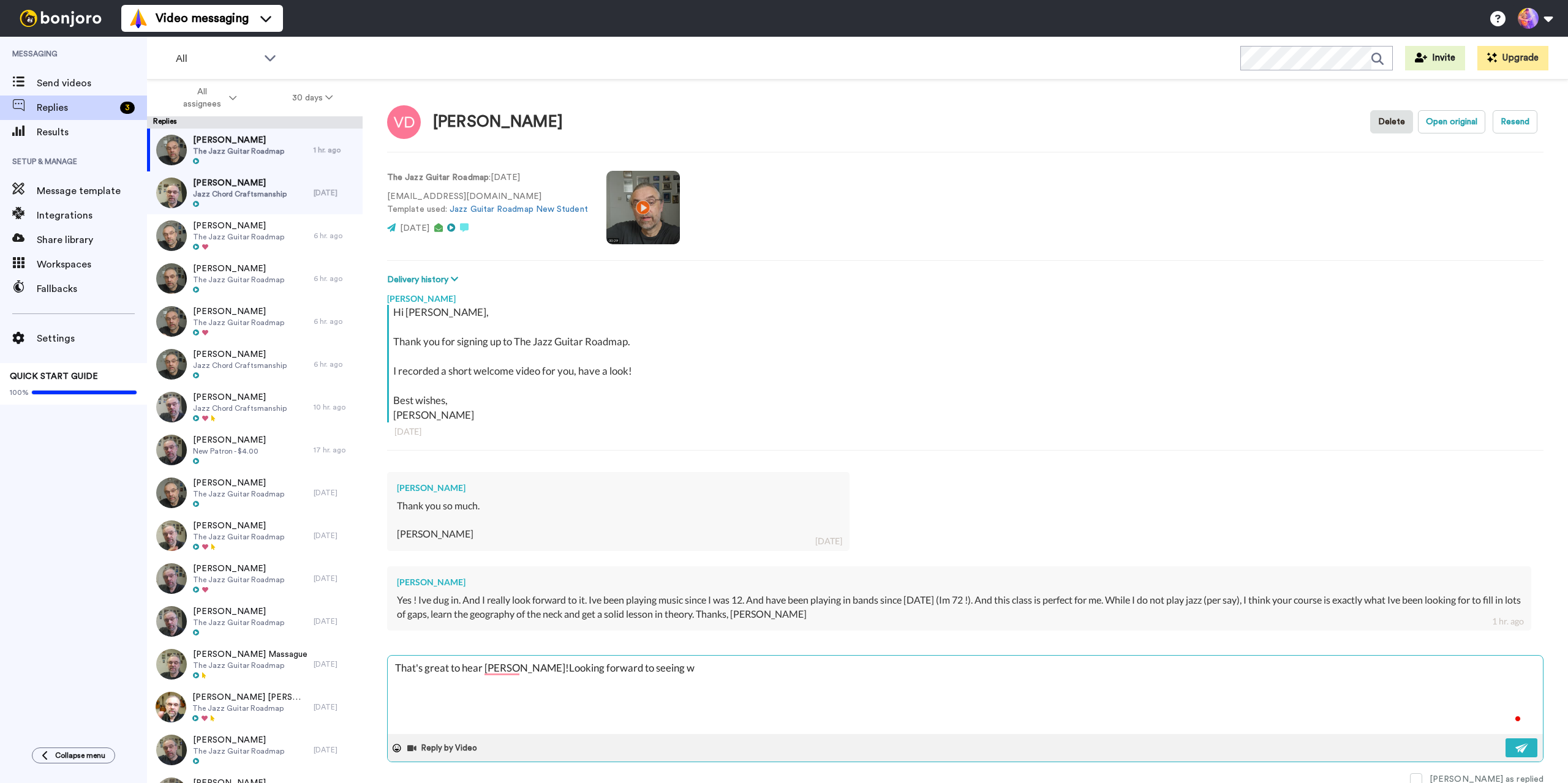
type textarea "x"
type textarea "That's great to hear Vincent!Looking forward to seeing wh"
type textarea "x"
type textarea "That's great to hear Vincent!Looking forward to seeing wha"
type textarea "x"
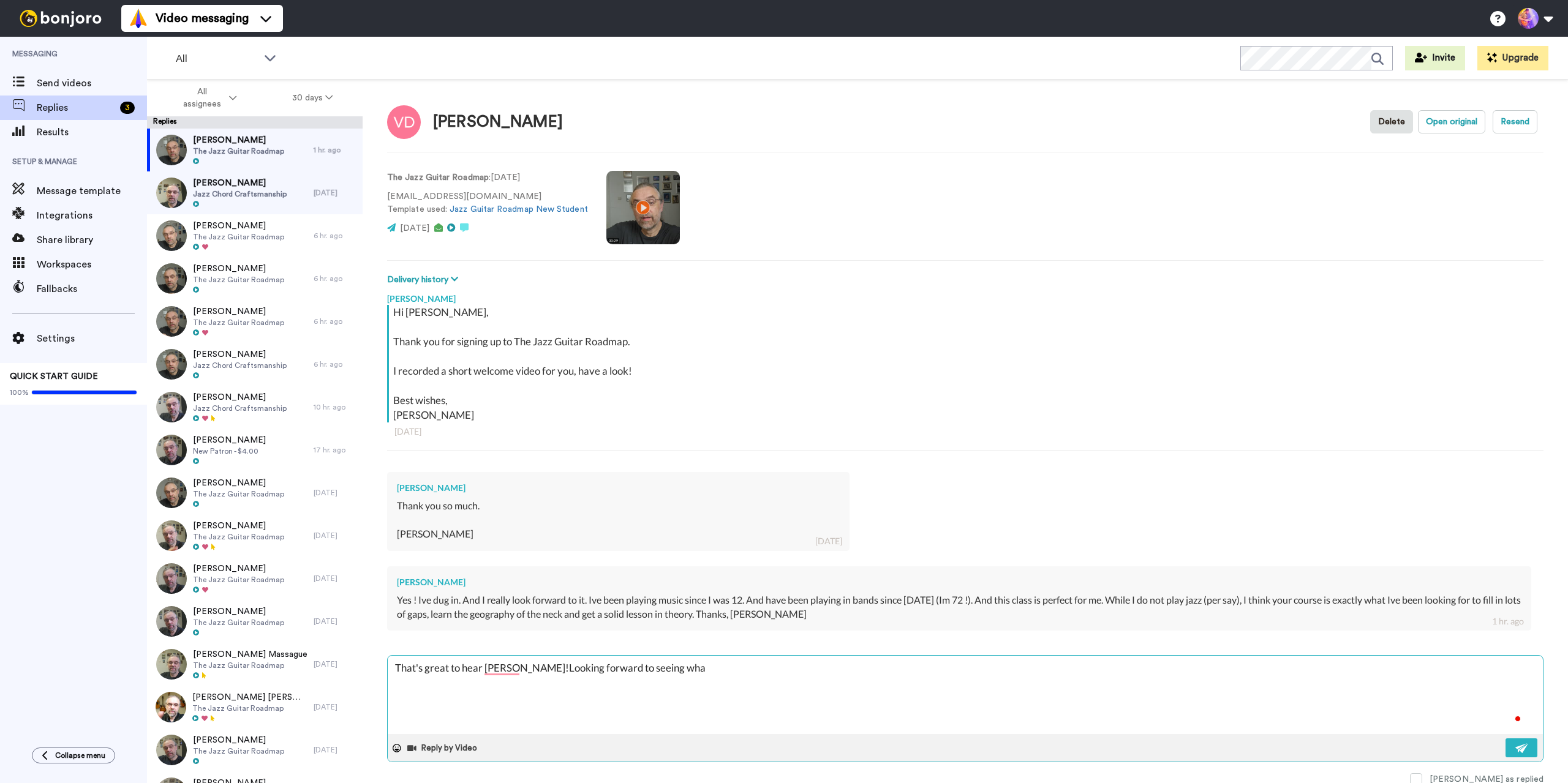
type textarea "That's great to hear Vincent!Looking forward to seeing what"
type textarea "x"
type textarea "That's great to hear Vincent!Looking forward to seeing what"
type textarea "x"
type textarea "That's great to hear Vincent!Looking forward to seeing what y"
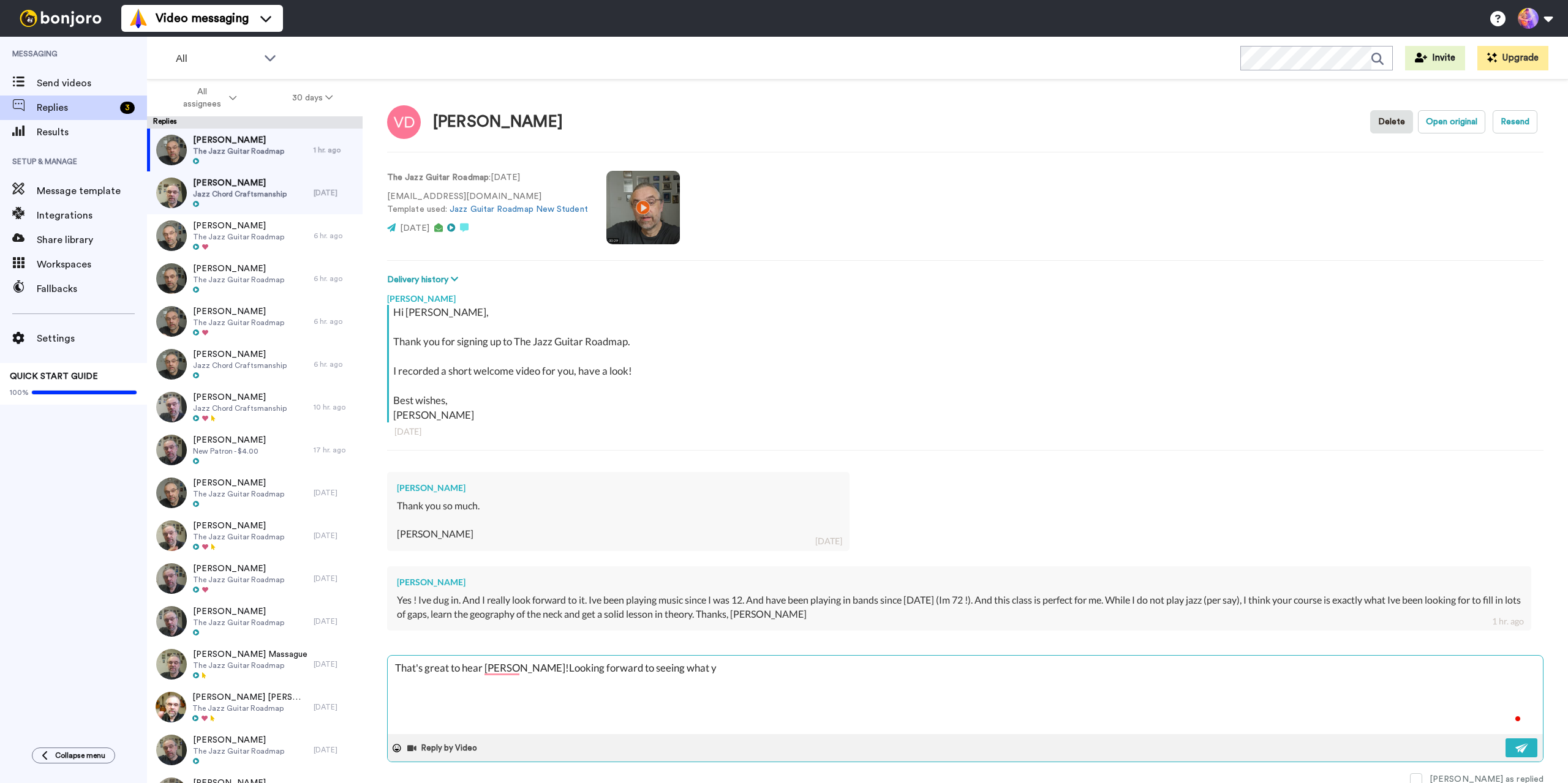
type textarea "x"
type textarea "That's great to hear Vincent!Looking forward to seeing what yo"
type textarea "x"
type textarea "That's great to hear Vincent!Looking forward to seeing what you"
type textarea "x"
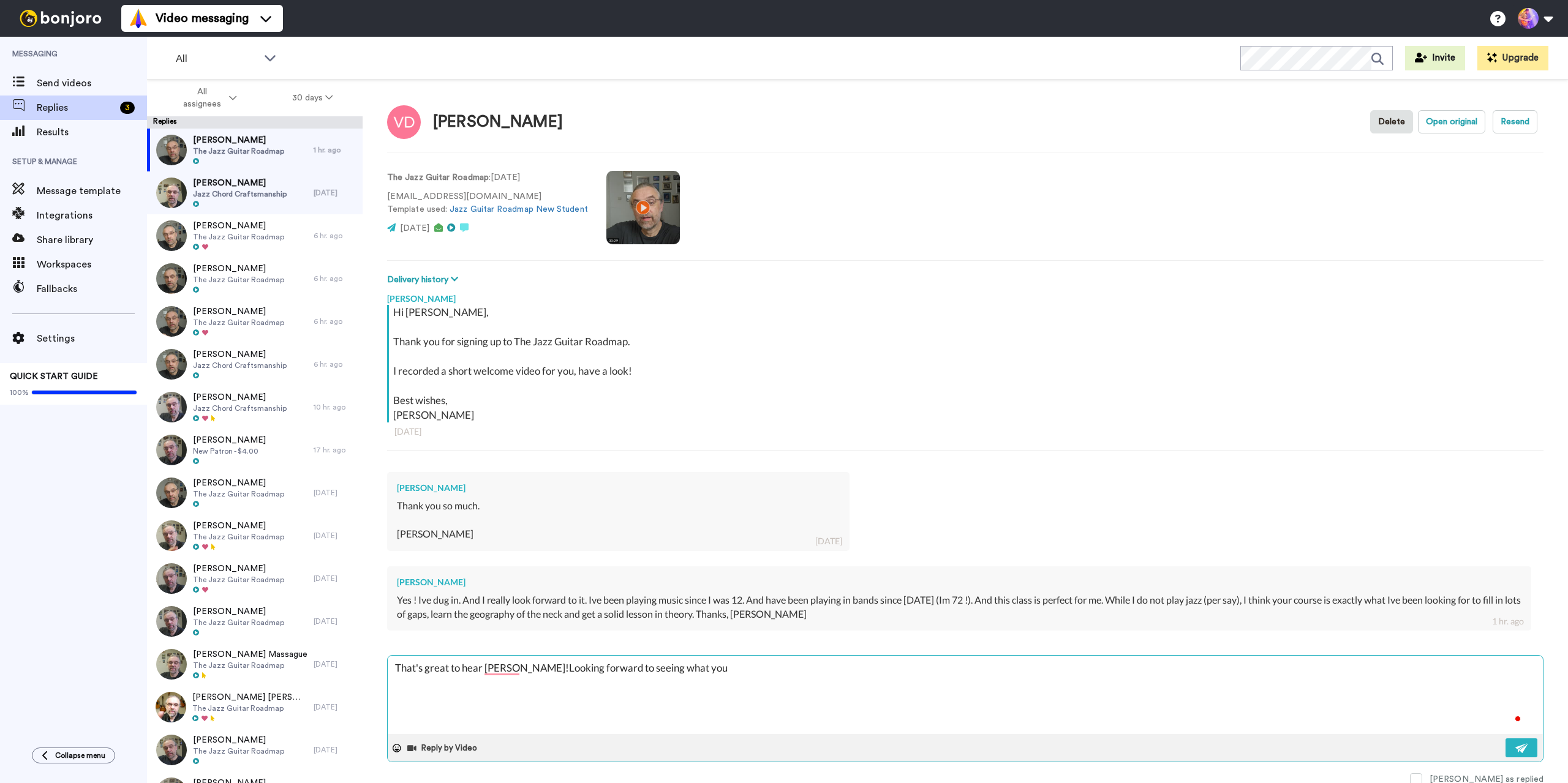
type textarea "That's great to hear Vincent!Looking forward to seeing what you"
type textarea "x"
type textarea "That's great to hear Vincent!Looking forward to seeing what you m"
type textarea "x"
type textarea "That's great to hear Vincent!Looking forward to seeing what you ma"
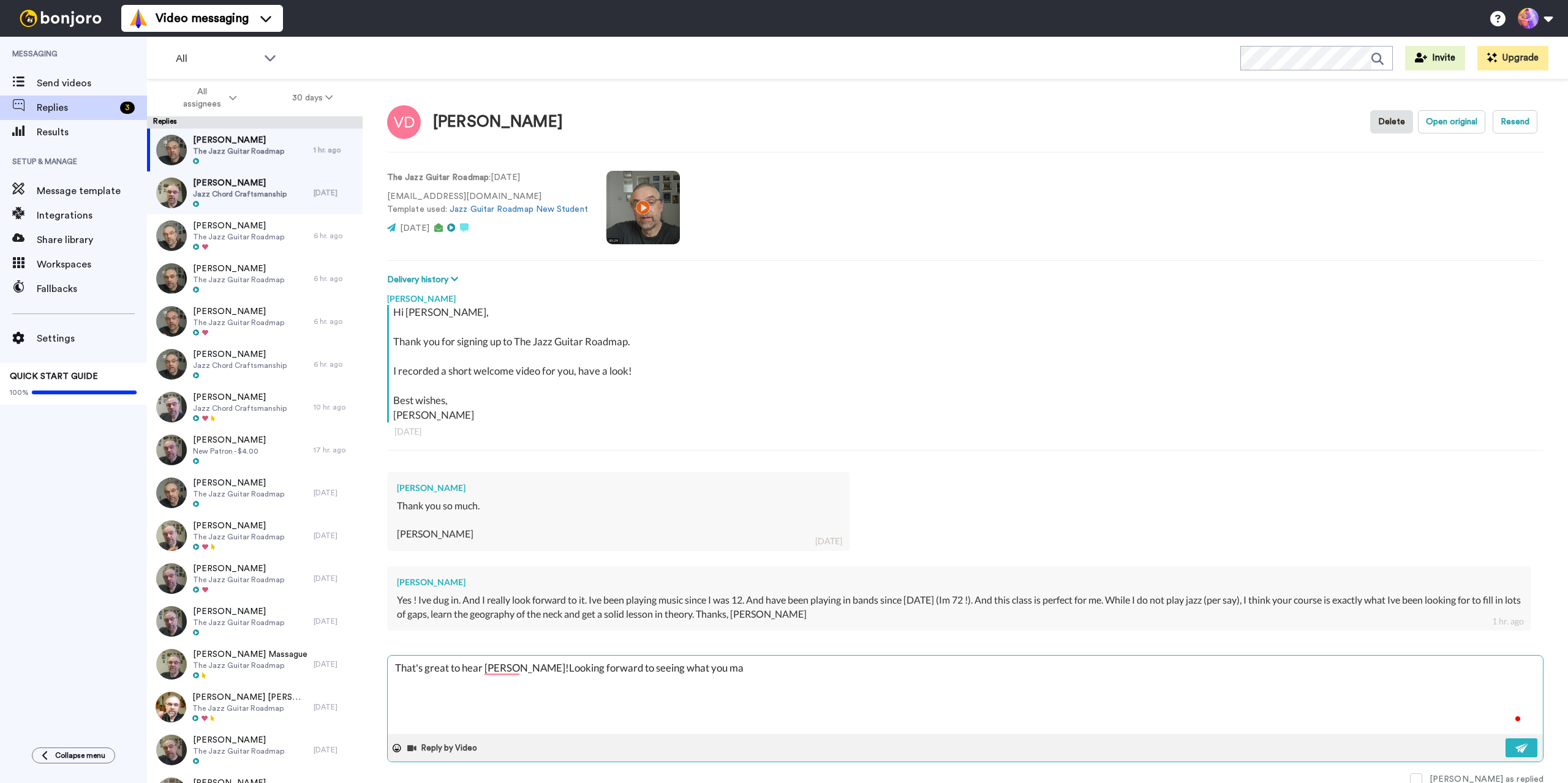
type textarea "x"
type textarea "That's great to hear Vincent!Looking forward to seeing what you mak"
type textarea "x"
type textarea "That's great to hear Vincent!Looking forward to seeing what you make"
type textarea "x"
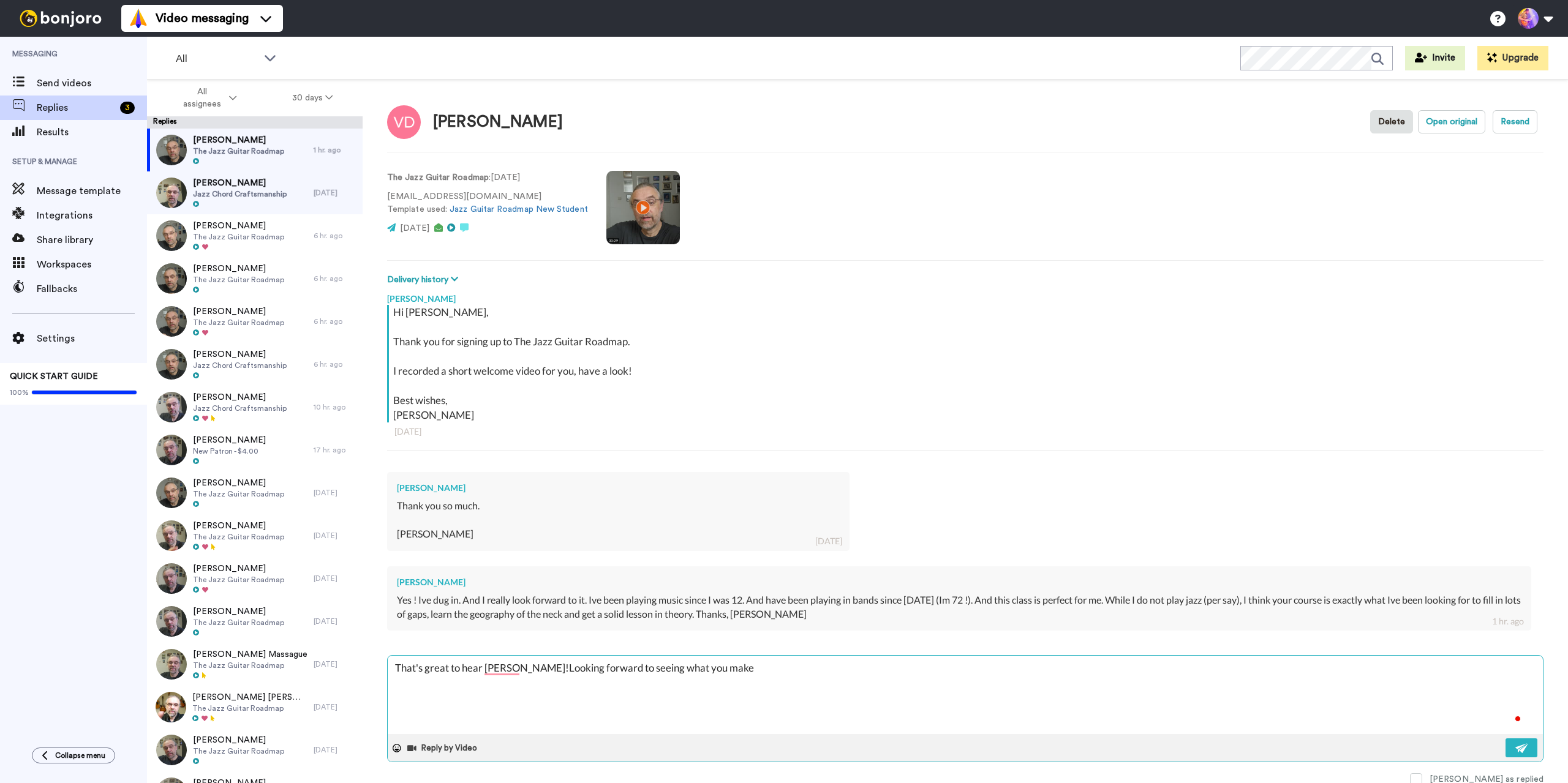
type textarea "That's great to hear Vincent!Looking forward to seeing what you make"
type textarea "x"
type textarea "That's great to hear Vincent!Looking forward to seeing what you make i"
type textarea "x"
type textarea "That's great to hear Vincent!Looking forward to seeing what you make"
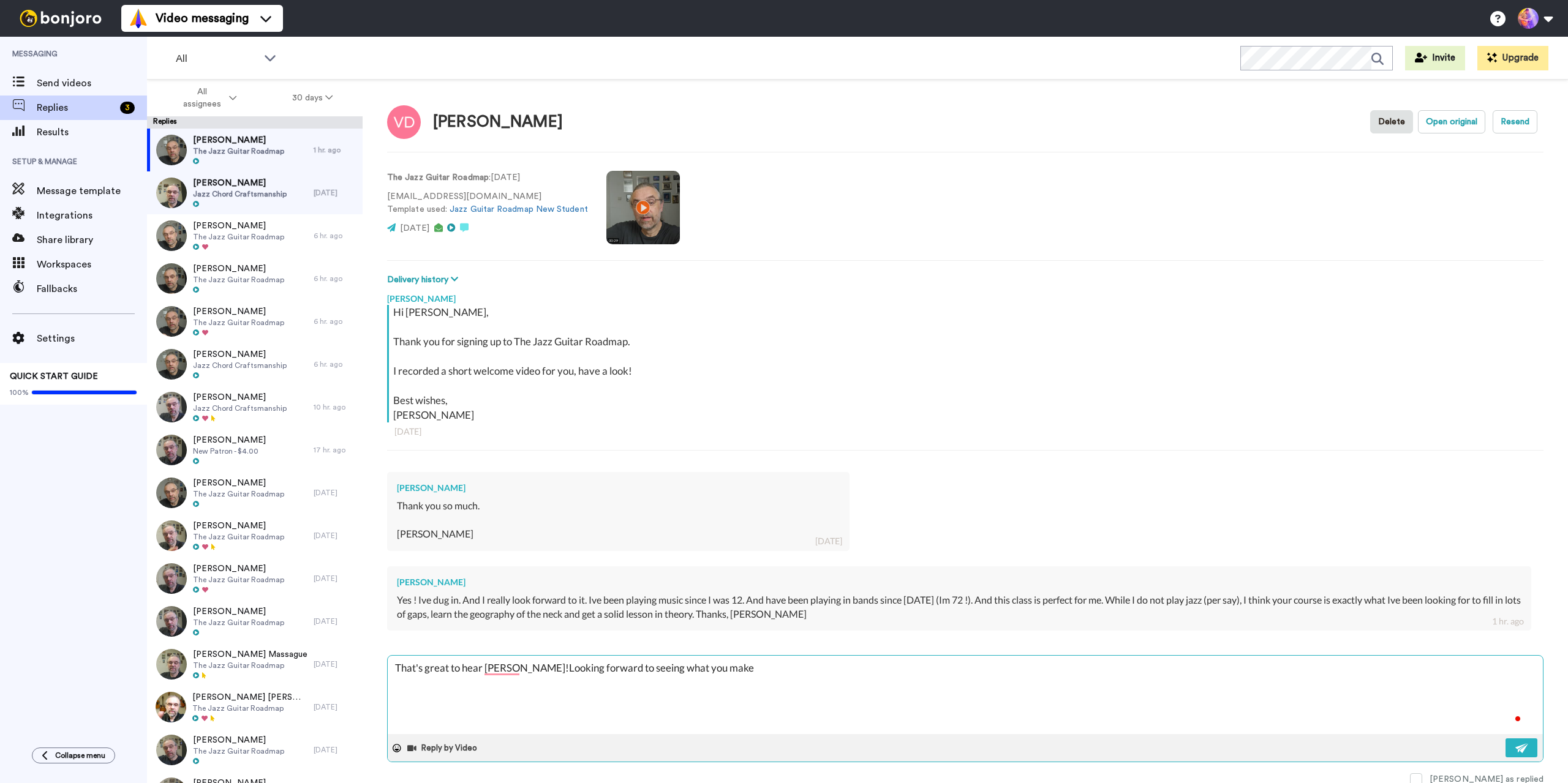
type textarea "x"
type textarea "That's great to hear Vincent!Looking forward to seeing what you make f"
type textarea "x"
type textarea "That's great to hear Vincent!Looking forward to seeing what you make f"
type textarea "x"
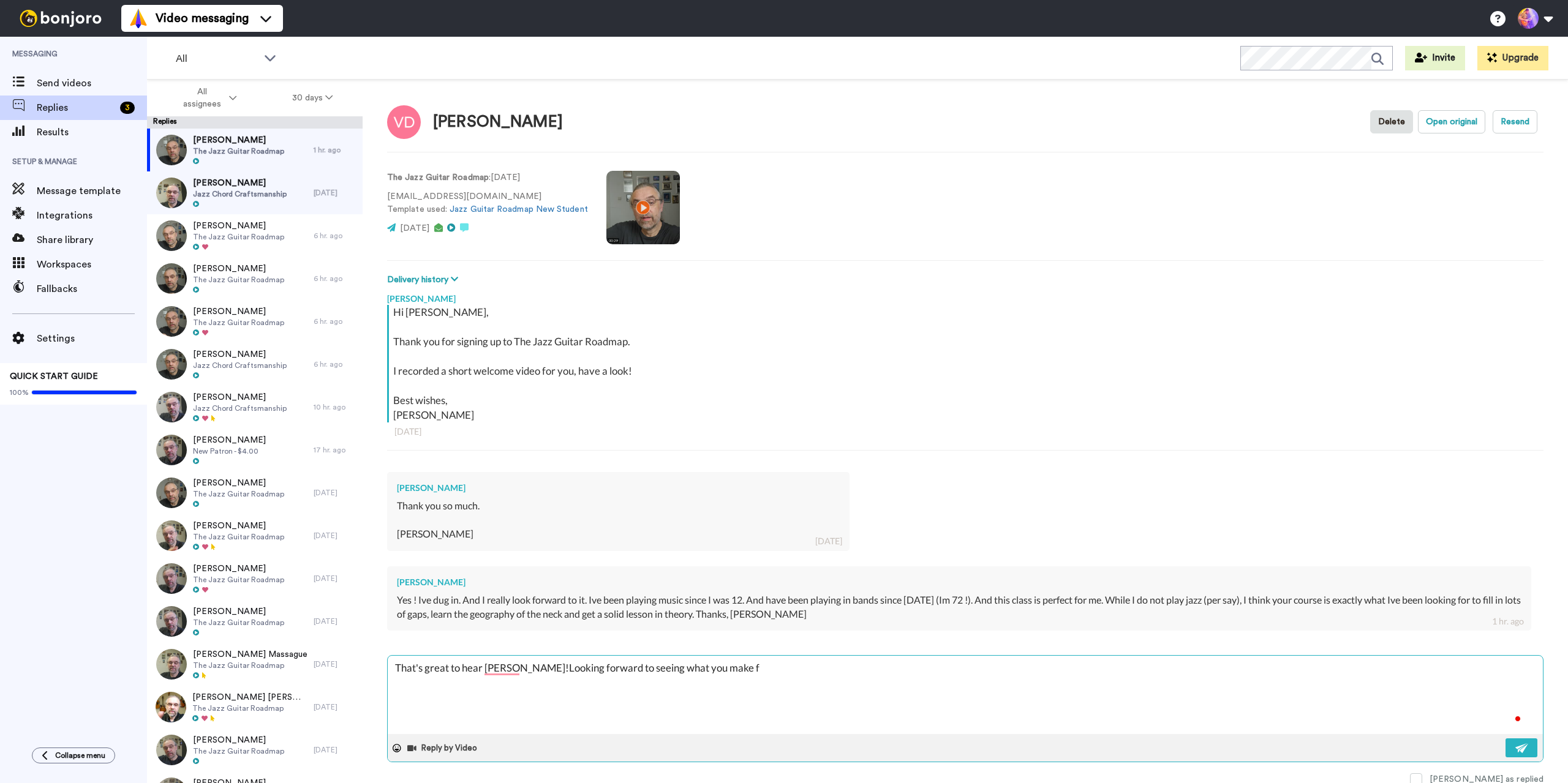
type textarea "That's great to hear Vincent!Looking forward to seeing what you make f i"
type textarea "x"
type textarea "That's great to hear Vincent!Looking forward to seeing what you make f it"
type textarea "x"
type textarea "That's great to hear Vincent!Looking forward to seeing what you make f i"
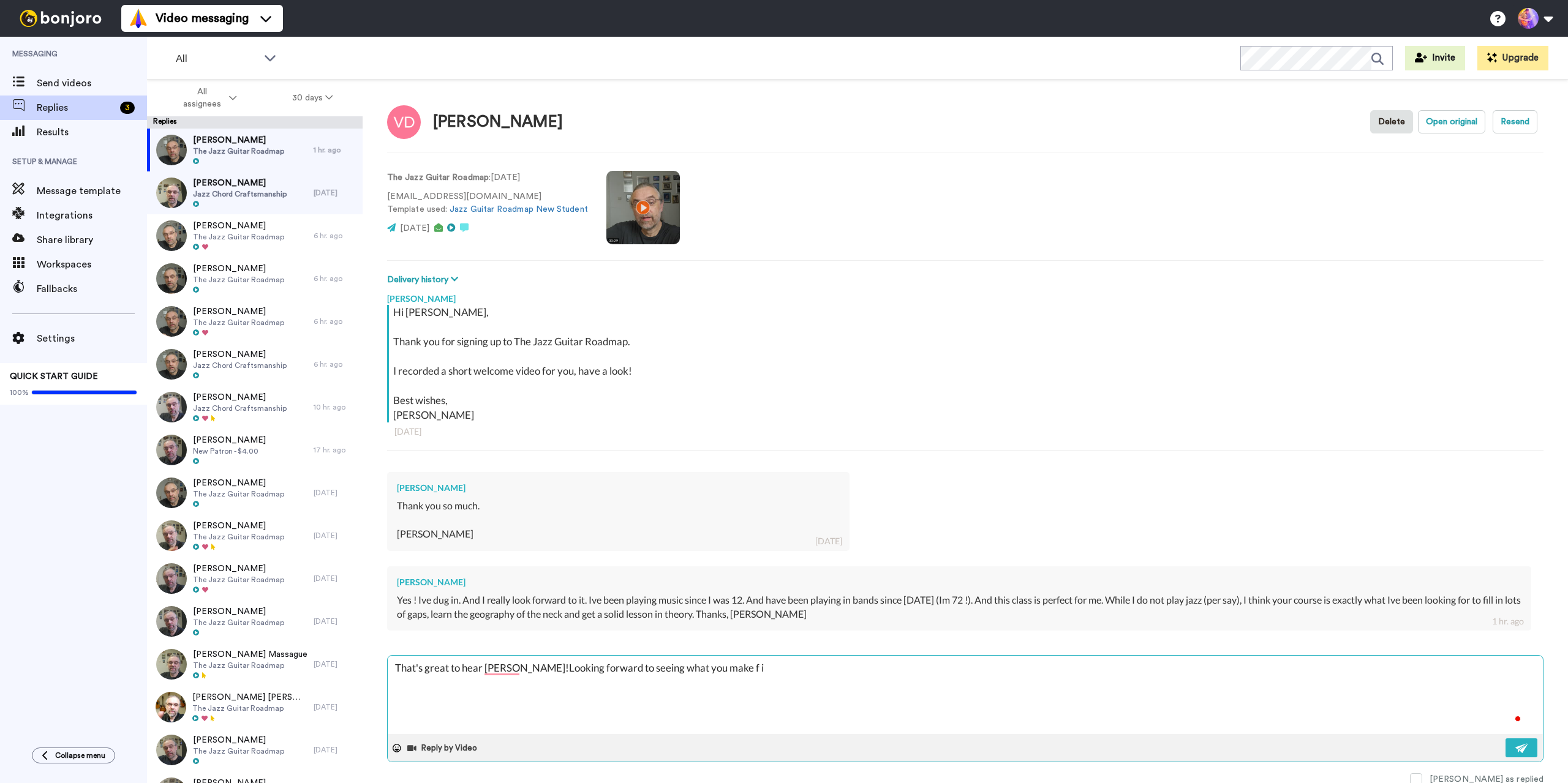
type textarea "x"
type textarea "That's great to hear Vincent!Looking forward to seeing what you make f"
type textarea "x"
type textarea "That's great to hear Vincent!Looking forward to seeing what you make f"
type textarea "x"
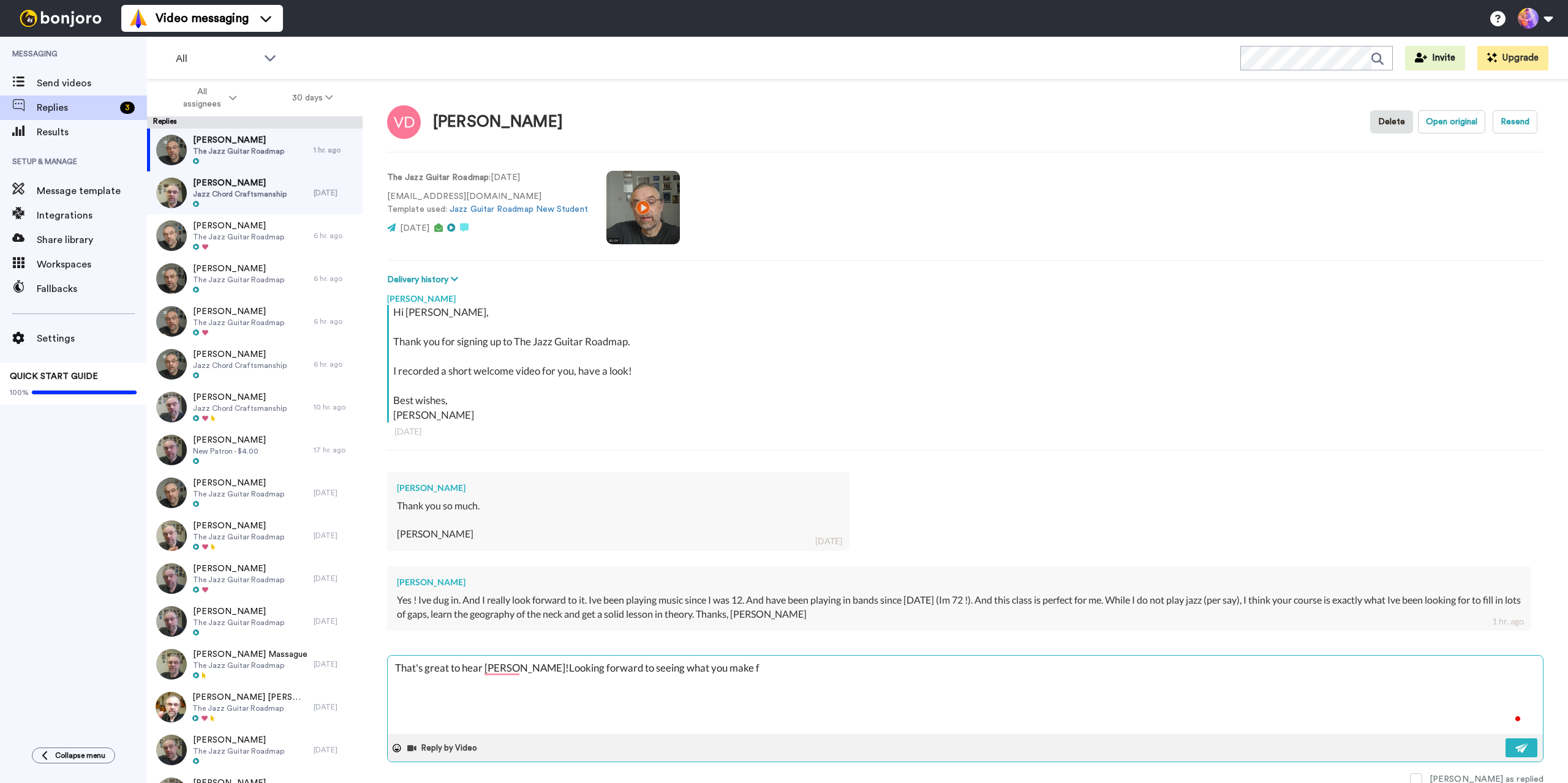
type textarea "That's great to hear Vincent!Looking forward to seeing what you make"
type textarea "x"
type textarea "That's great to hear Vincent!Looking forward to seeing what you make o"
type textarea "x"
type textarea "That's great to hear Vincent!Looking forward to seeing what you make of"
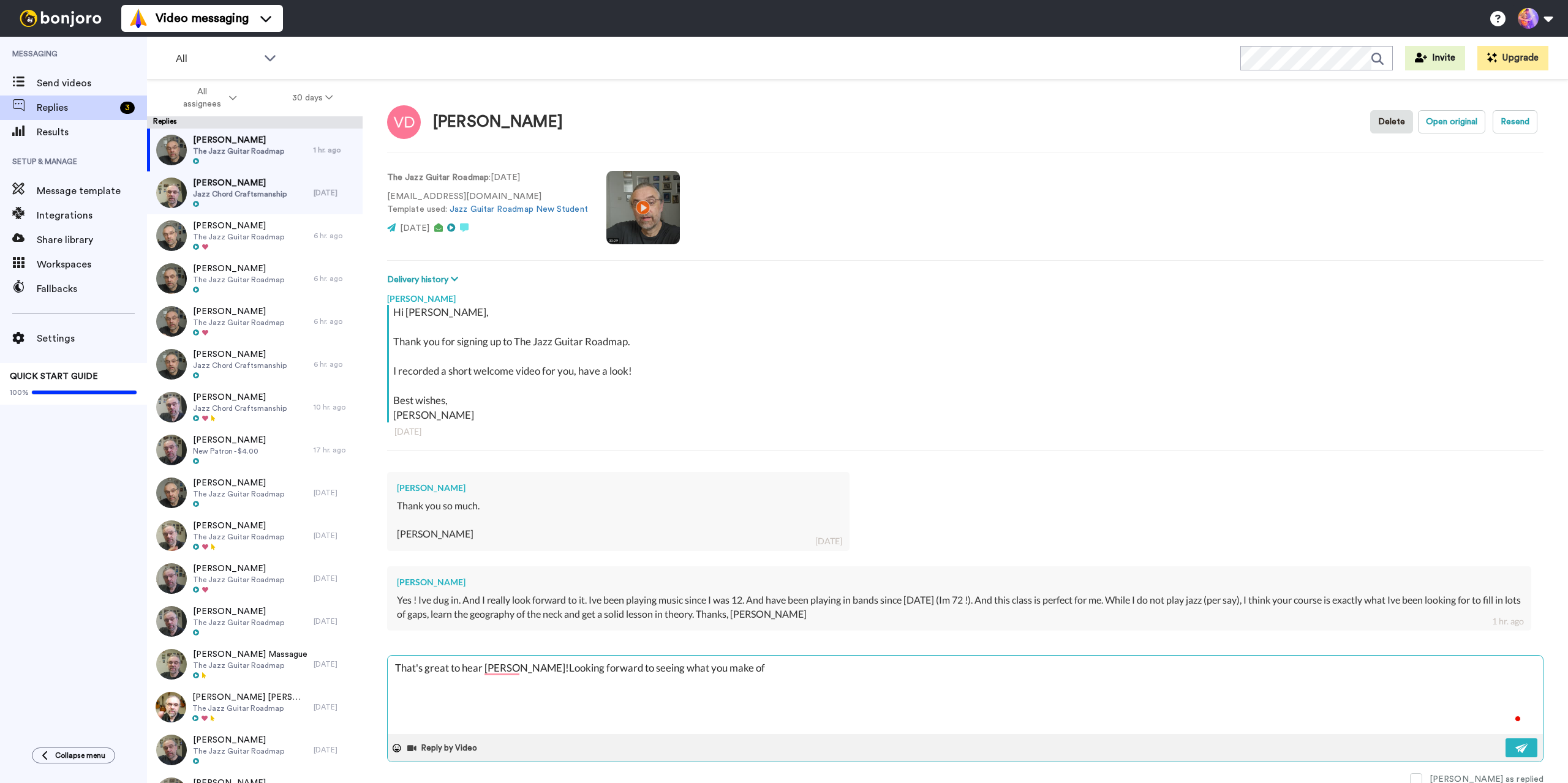
type textarea "x"
type textarea "That's great to hear Vincent!Looking forward to seeing what you make of"
type textarea "x"
type textarea "That's great to hear Vincent!Looking forward to seeing what you make of i"
type textarea "x"
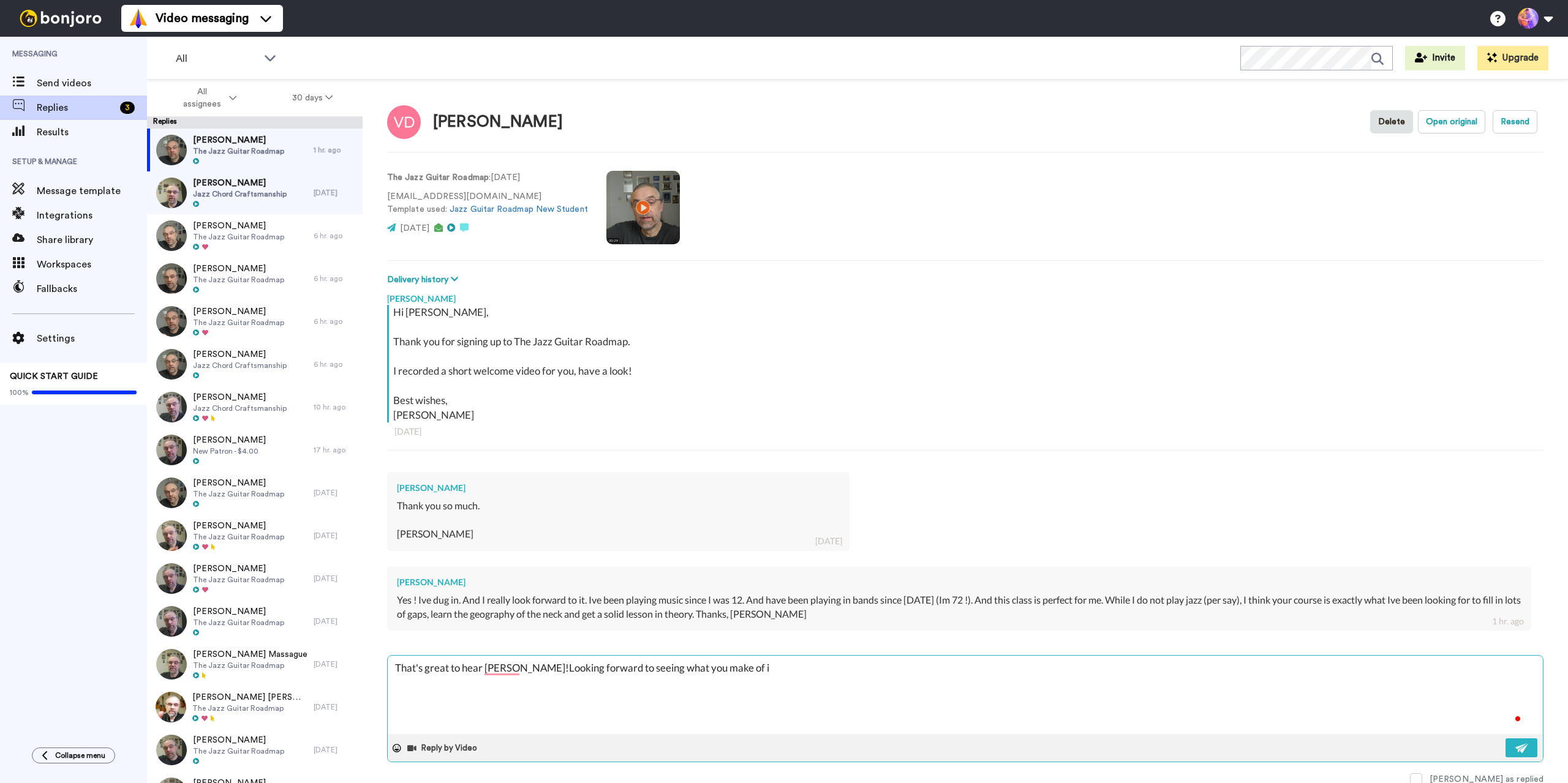
type textarea "That's great to hear Vincent!Looking forward to seeing what you make of it"
type textarea "x"
type textarea "That's great to hear Vincent!Looking forward to seeing what you make of it"
type textarea "x"
type textarea "That's great to hear Vincent!Looking forward to seeing what you make of it 🙂"
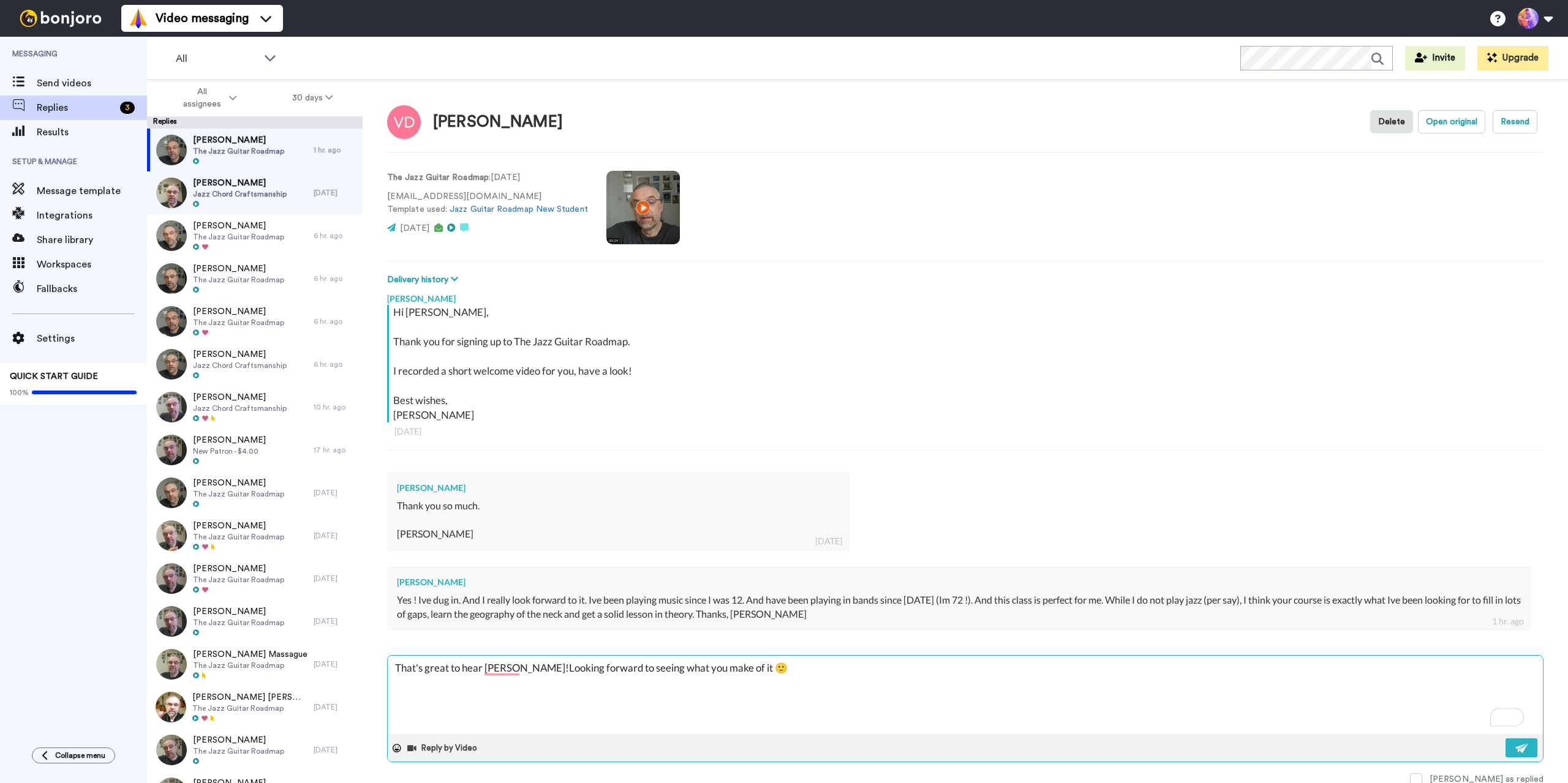
type textarea "x"
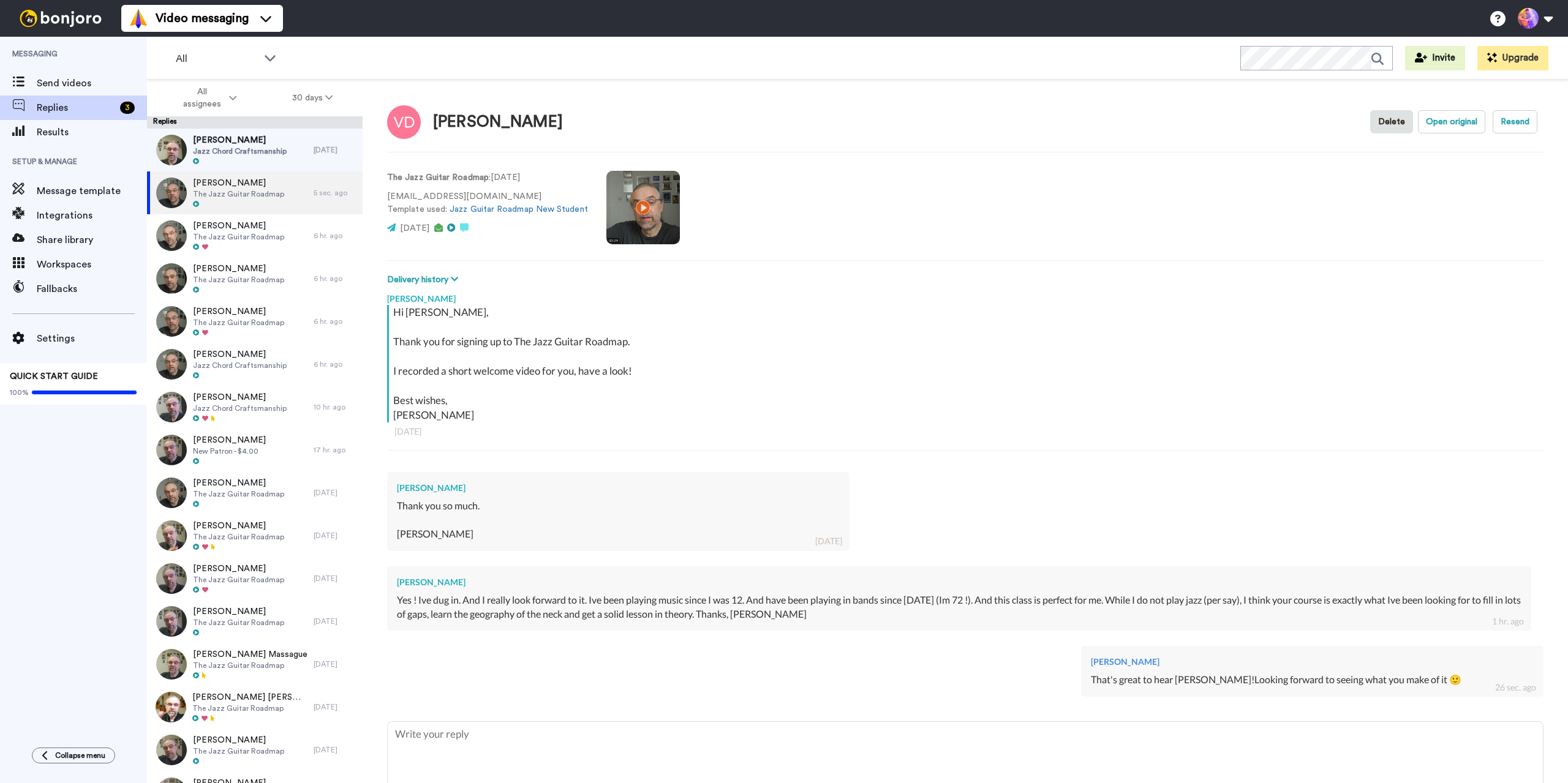
type textarea "x"
